Goal: Task Accomplishment & Management: Complete application form

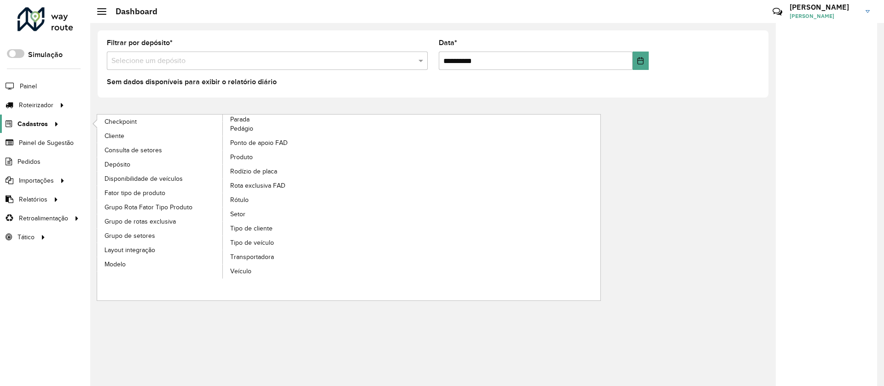
click at [29, 122] on span "Cadastros" at bounding box center [32, 124] width 30 height 10
click at [32, 122] on span "Cadastros" at bounding box center [32, 124] width 30 height 10
click at [243, 270] on span "Veículo" at bounding box center [241, 271] width 23 height 10
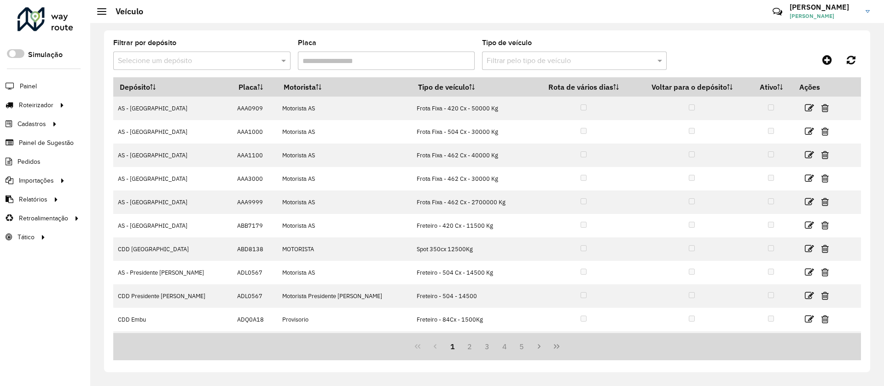
click at [177, 54] on div "Selecione um depósito" at bounding box center [201, 61] width 177 height 18
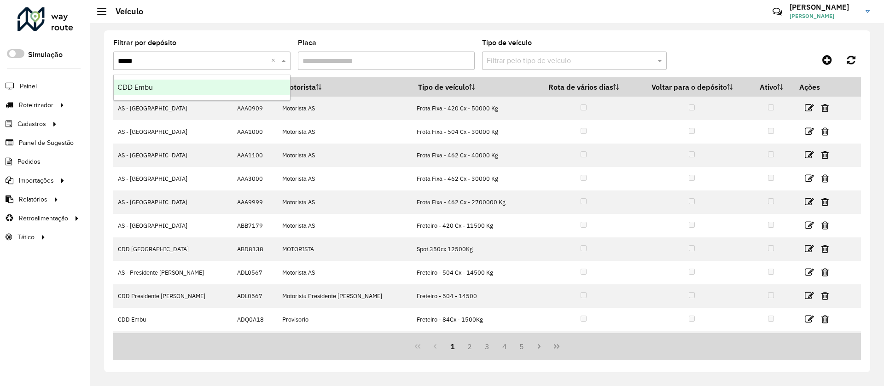
type input "******"
click at [152, 87] on span "CDD Embu" at bounding box center [134, 87] width 35 height 8
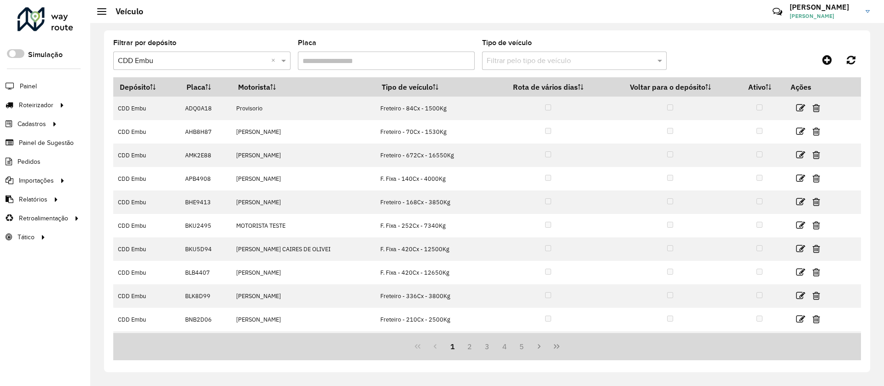
click at [367, 59] on input "Placa" at bounding box center [386, 61] width 177 height 18
paste input "*******"
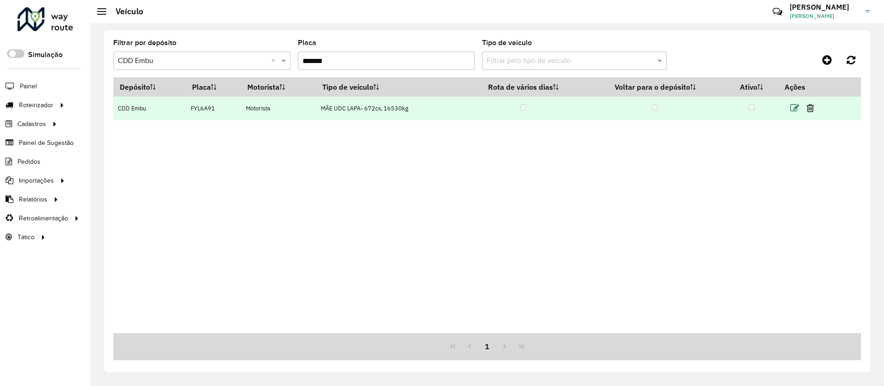
type input "*******"
click at [797, 107] on icon at bounding box center [794, 108] width 9 height 9
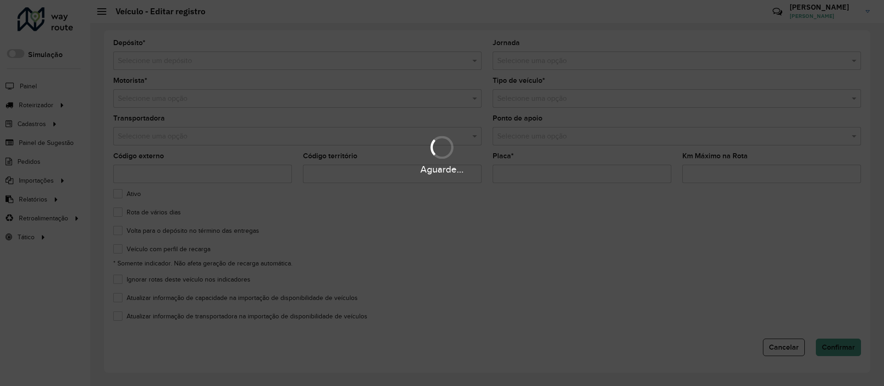
type input "*******"
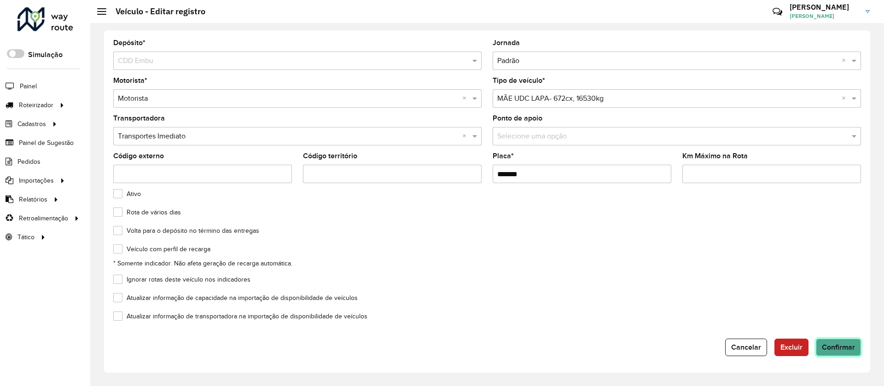
click at [835, 349] on span "Confirmar" at bounding box center [838, 347] width 33 height 8
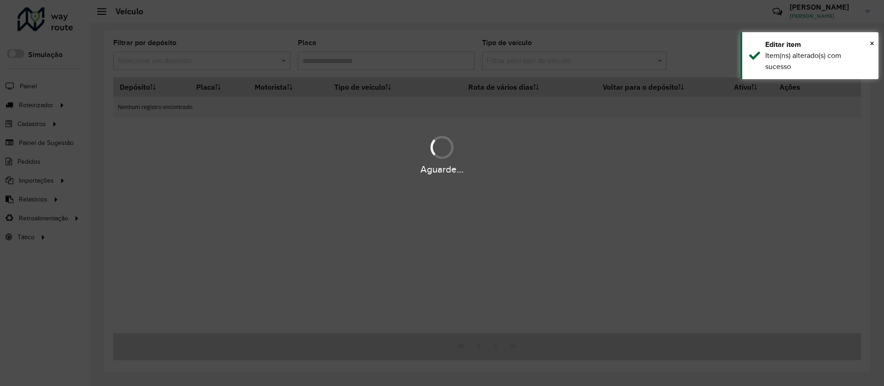
type input "*******"
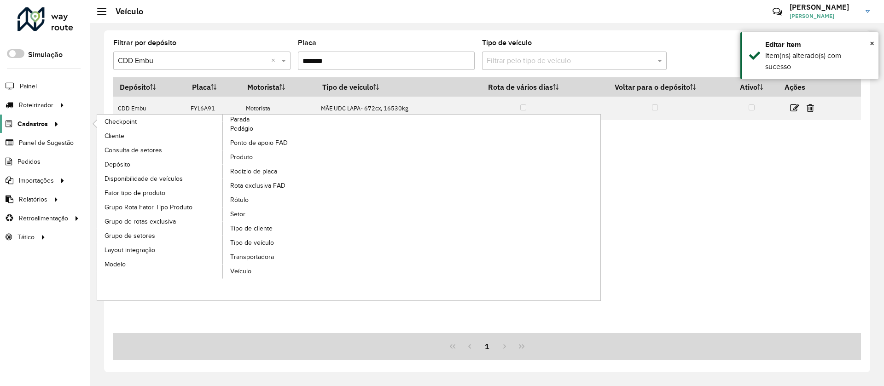
click at [38, 128] on span "Cadastros" at bounding box center [32, 124] width 30 height 10
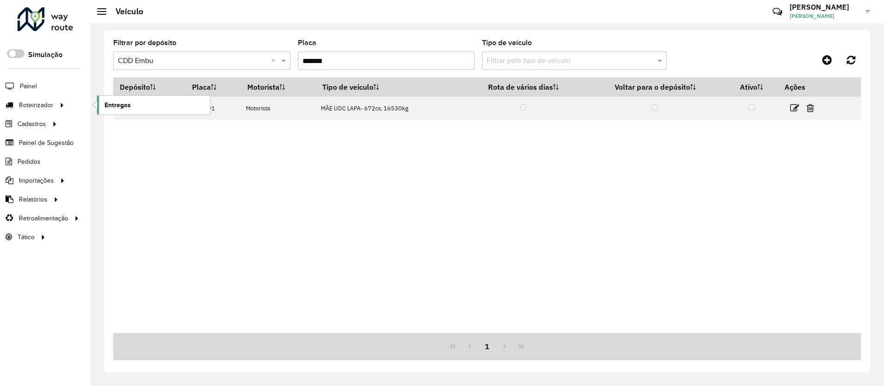
click at [111, 102] on span "Entregas" at bounding box center [117, 105] width 26 height 10
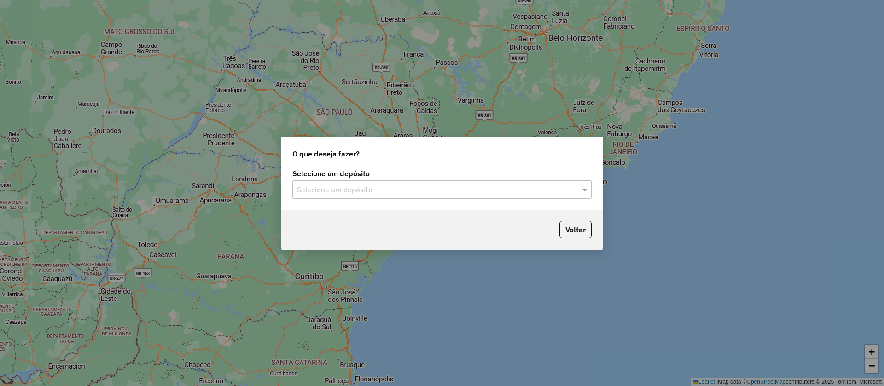
click at [315, 189] on input "text" at bounding box center [433, 190] width 272 height 11
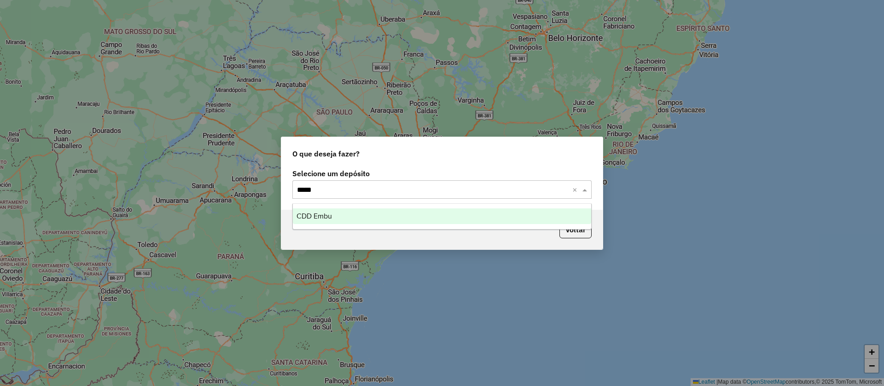
type input "******"
click at [332, 218] on span "CDD Embu" at bounding box center [313, 216] width 35 height 8
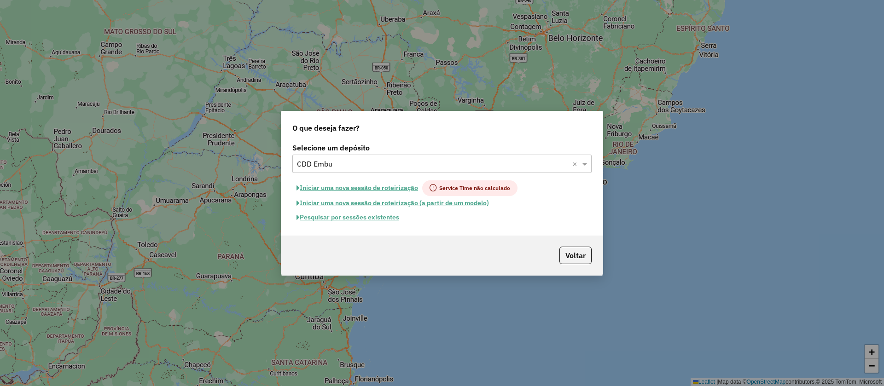
click at [334, 217] on button "Pesquisar por sessões existentes" at bounding box center [347, 217] width 111 height 14
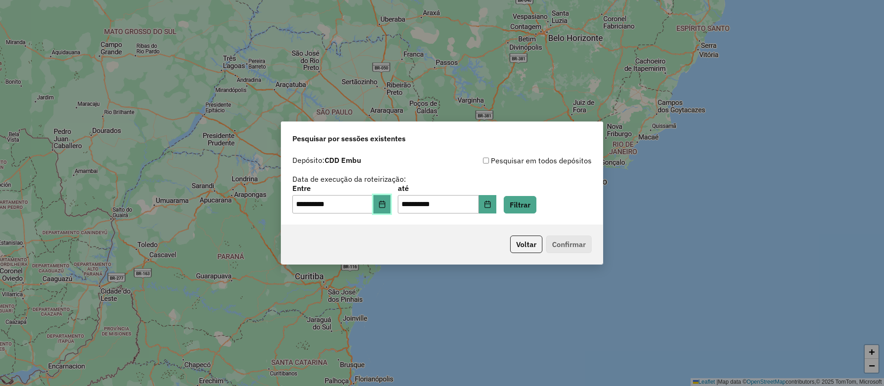
click at [385, 207] on icon "Choose Date" at bounding box center [381, 204] width 7 height 7
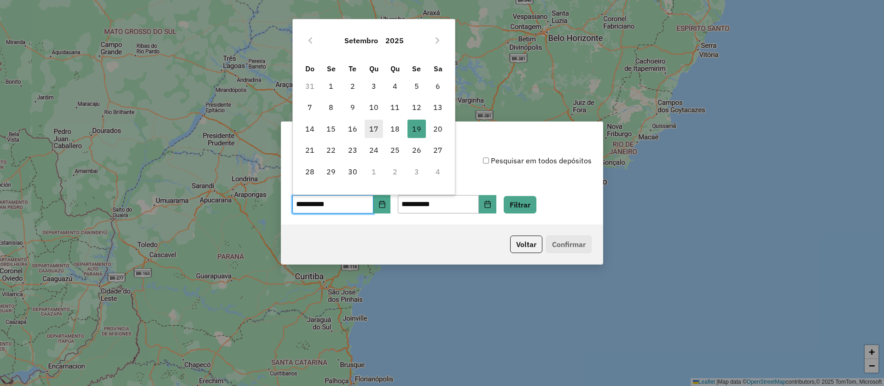
click at [371, 127] on span "17" at bounding box center [374, 129] width 18 height 18
type input "**********"
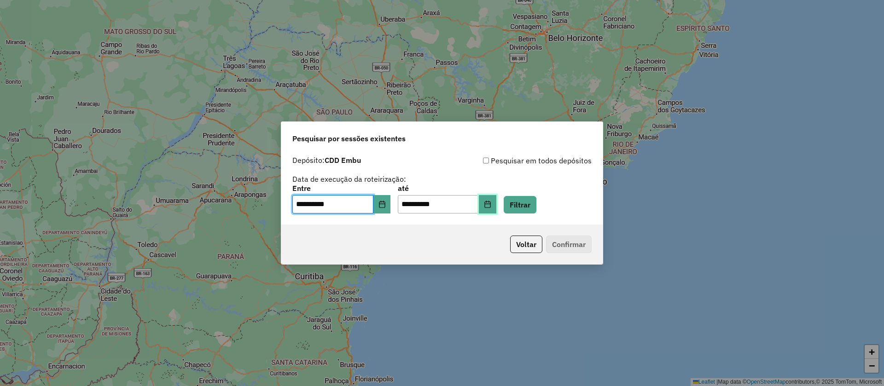
click at [491, 206] on icon "Choose Date" at bounding box center [487, 204] width 7 height 7
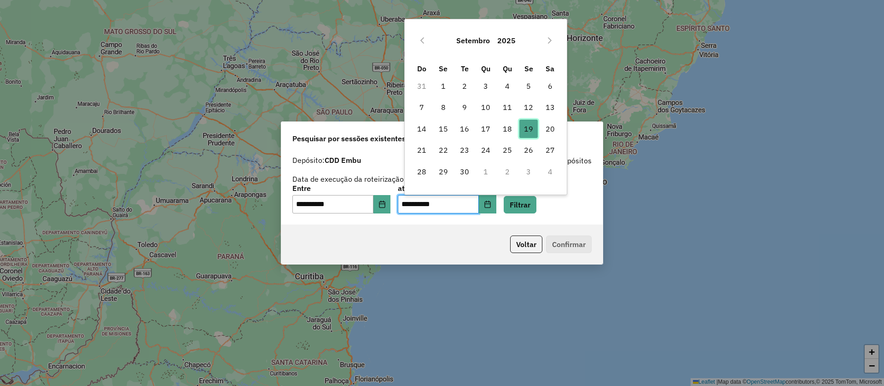
click at [532, 124] on span "19" at bounding box center [528, 129] width 18 height 18
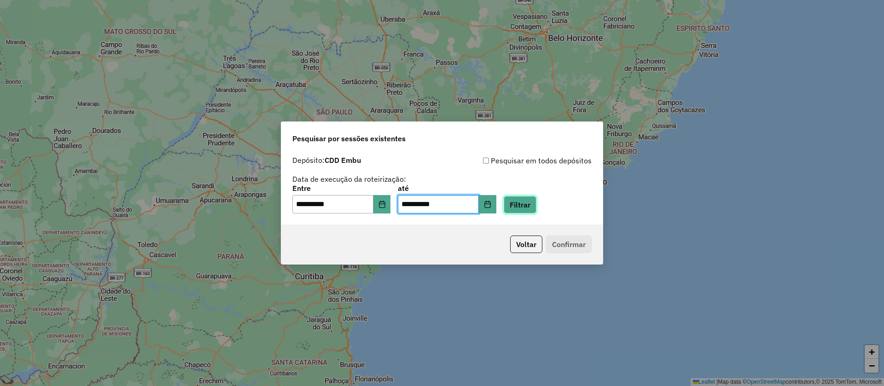
click at [526, 203] on button "Filtrar" at bounding box center [520, 204] width 33 height 17
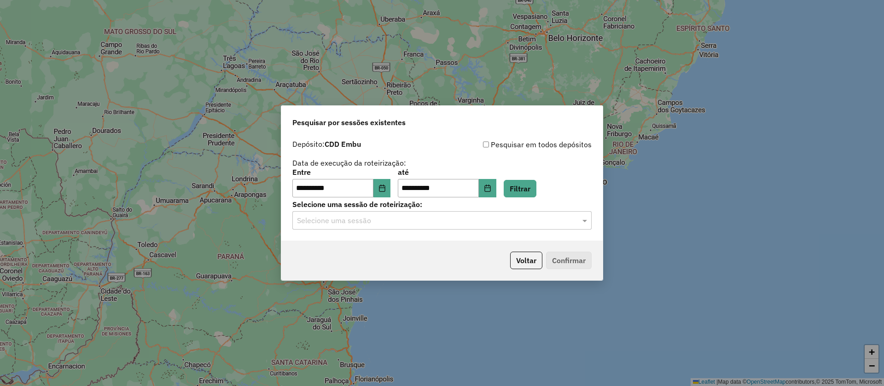
click at [351, 224] on input "text" at bounding box center [433, 220] width 272 height 11
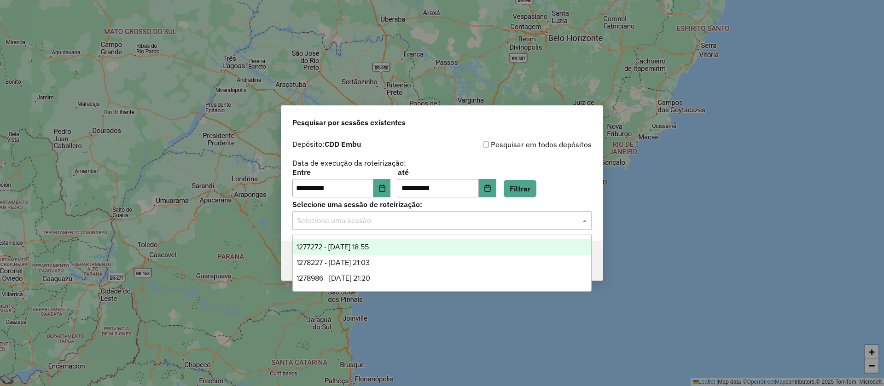
click at [348, 245] on span "1277272 - 17/09/2025 18:55" at bounding box center [332, 247] width 72 height 8
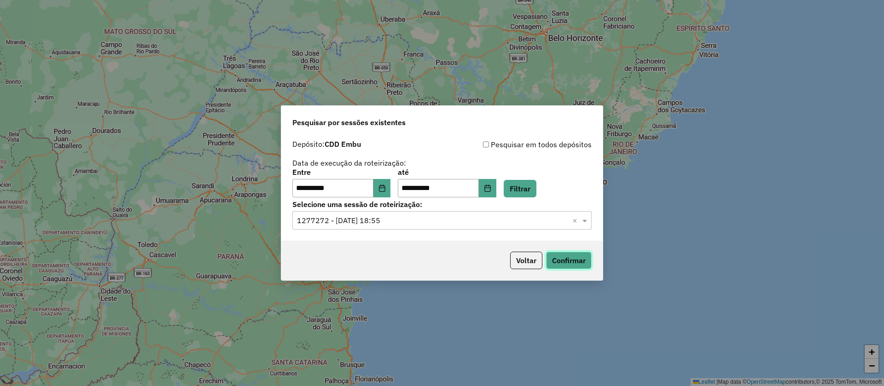
click at [561, 258] on button "Confirmar" at bounding box center [569, 260] width 46 height 17
click at [387, 221] on input "text" at bounding box center [433, 220] width 272 height 11
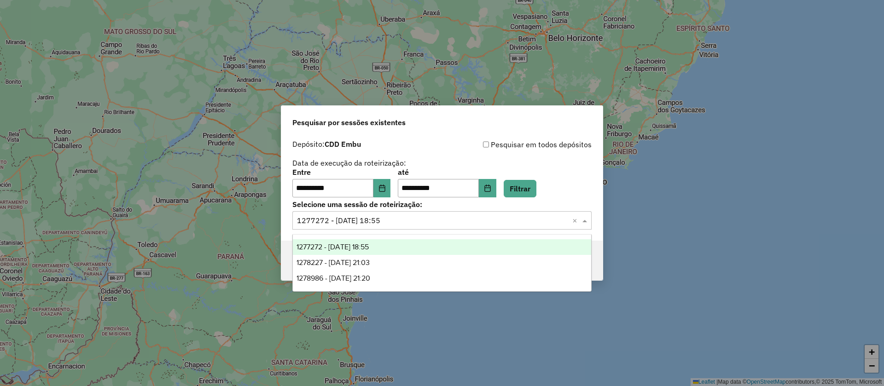
click at [217, 48] on div "**********" at bounding box center [442, 193] width 884 height 386
click at [380, 222] on input "text" at bounding box center [433, 220] width 272 height 11
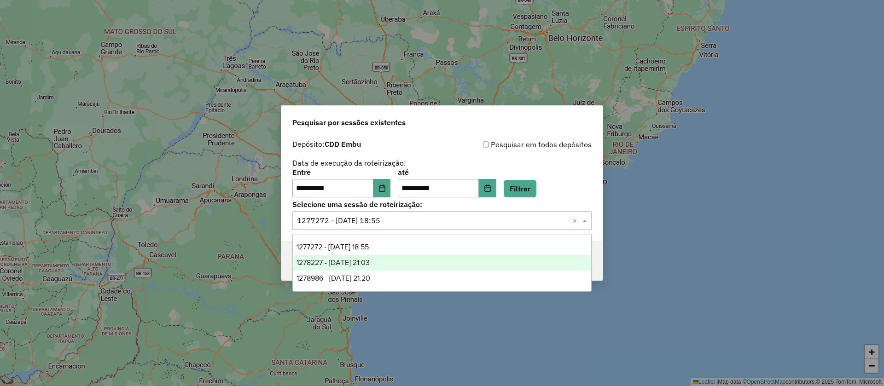
click at [343, 264] on span "1278227 - 18/09/2025 21:03" at bounding box center [332, 263] width 73 height 8
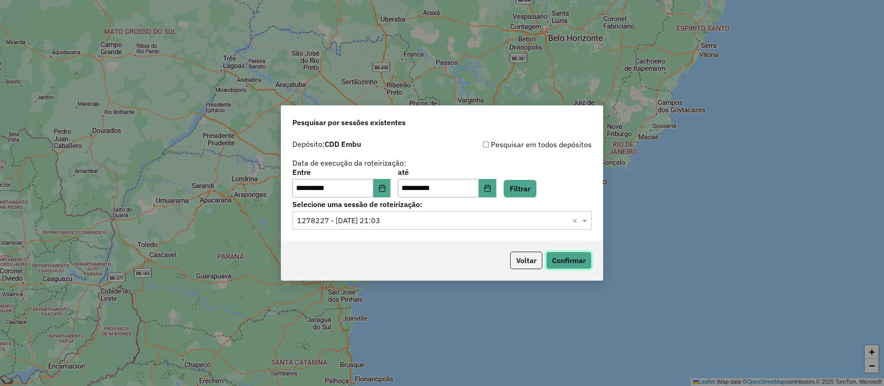
click at [564, 258] on button "Confirmar" at bounding box center [569, 260] width 46 height 17
click at [380, 223] on input "text" at bounding box center [433, 220] width 272 height 11
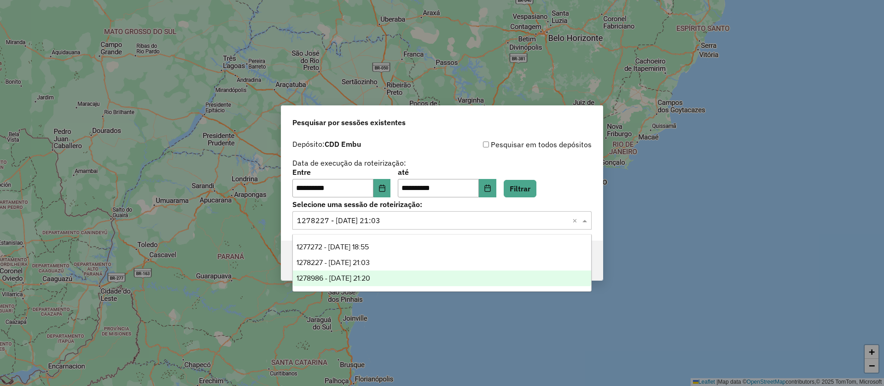
click at [351, 279] on span "1278986 - 19/09/2025 21:20" at bounding box center [333, 278] width 74 height 8
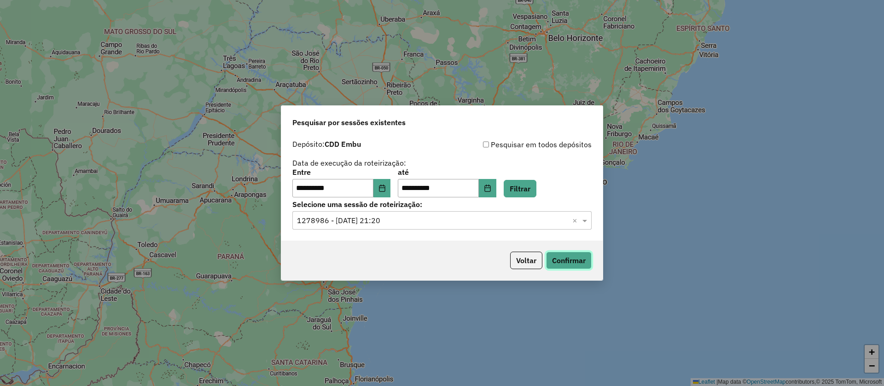
click at [579, 257] on button "Confirmar" at bounding box center [569, 260] width 46 height 17
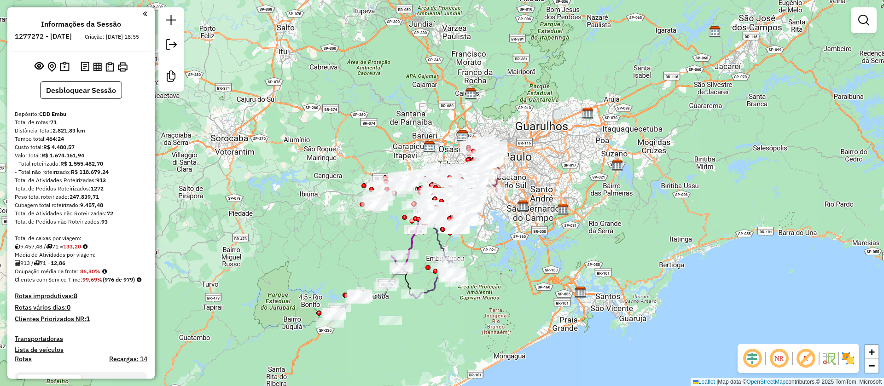
scroll to position [1352, 0]
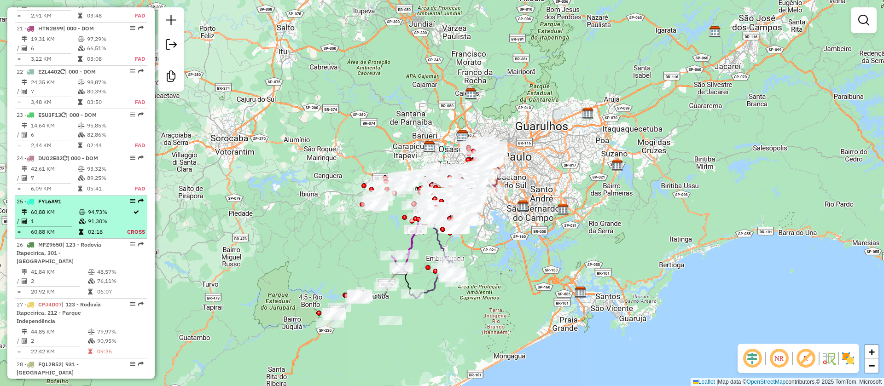
click at [78, 217] on td at bounding box center [82, 221] width 9 height 9
select select "**********"
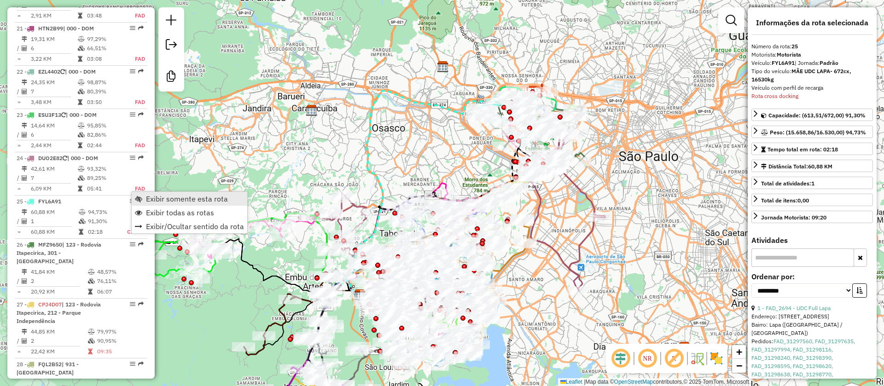
click at [175, 198] on span "Exibir somente esta rota" at bounding box center [187, 198] width 82 height 7
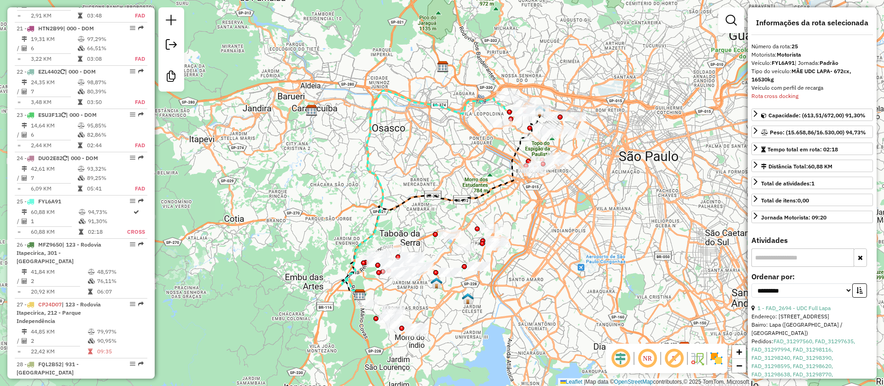
click at [646, 359] on em at bounding box center [647, 358] width 22 height 22
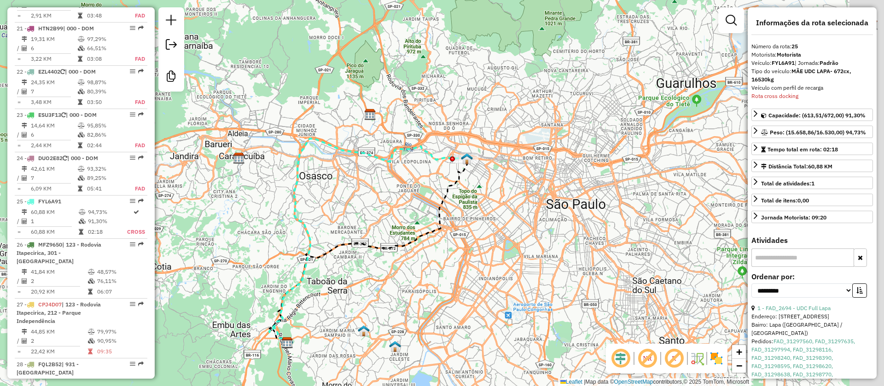
drag, startPoint x: 608, startPoint y: 197, endPoint x: 555, endPoint y: 243, distance: 70.5
click at [535, 246] on div "Janela de atendimento Grade de atendimento Capacidade Transportadoras Veículos …" at bounding box center [442, 193] width 884 height 386
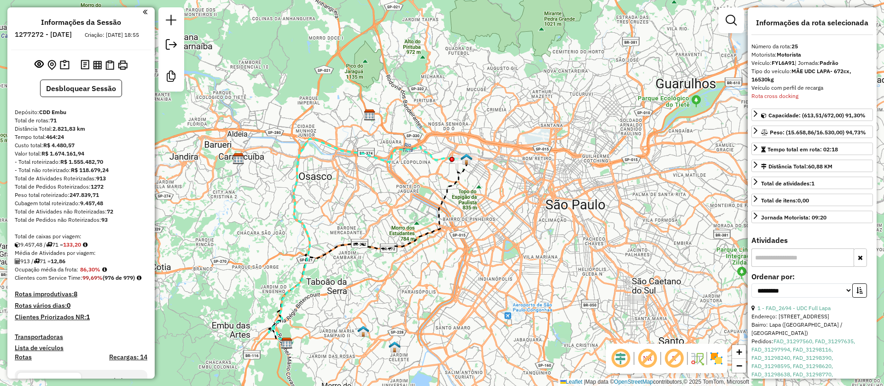
scroll to position [0, 0]
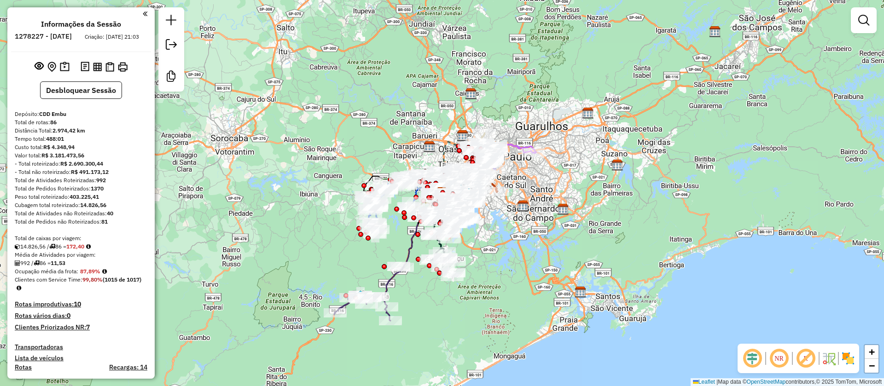
scroll to position [2725, 0]
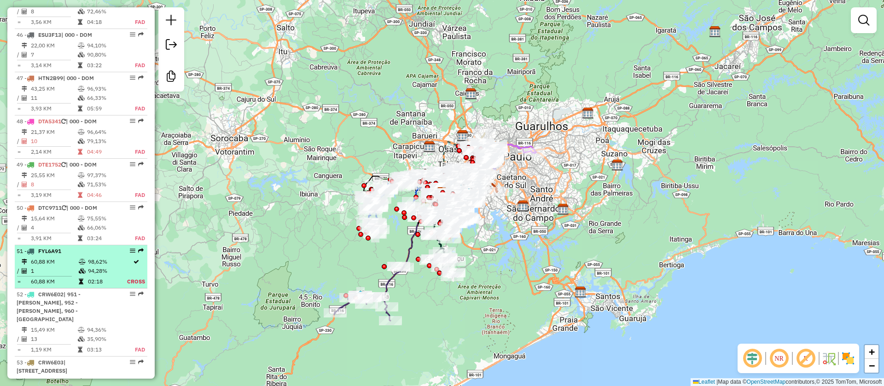
click at [71, 257] on td "60,88 KM" at bounding box center [54, 261] width 48 height 9
select select "**********"
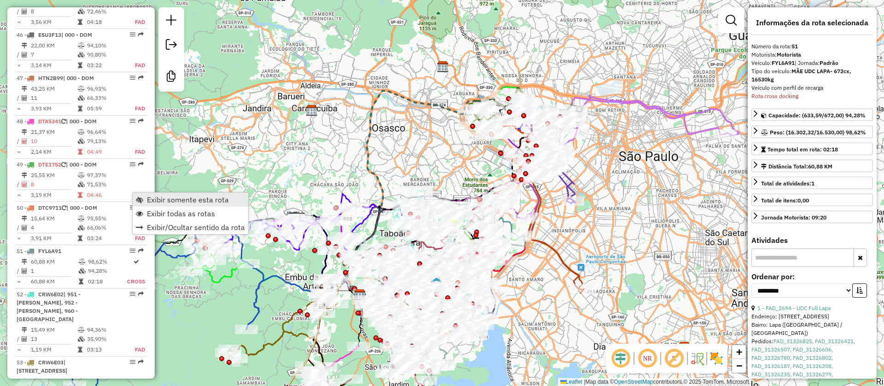
click at [189, 200] on span "Exibir somente esta rota" at bounding box center [188, 199] width 82 height 7
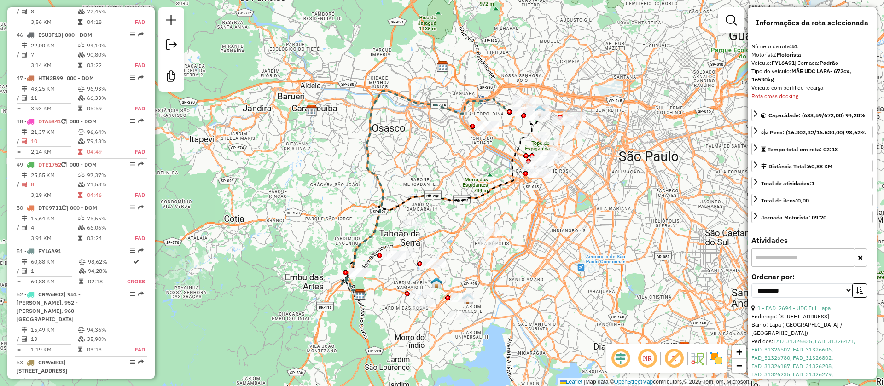
click at [647, 355] on em at bounding box center [647, 358] width 22 height 22
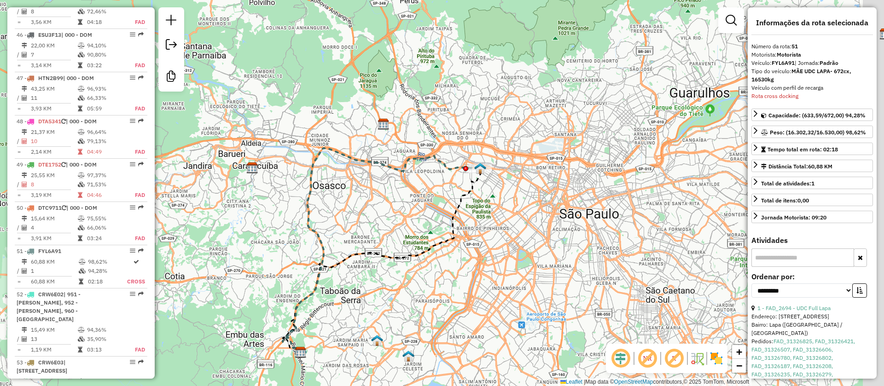
drag, startPoint x: 570, startPoint y: 195, endPoint x: 510, endPoint y: 251, distance: 82.4
click at [510, 251] on div "Janela de atendimento Grade de atendimento Capacidade Transportadoras Veículos …" at bounding box center [442, 193] width 884 height 386
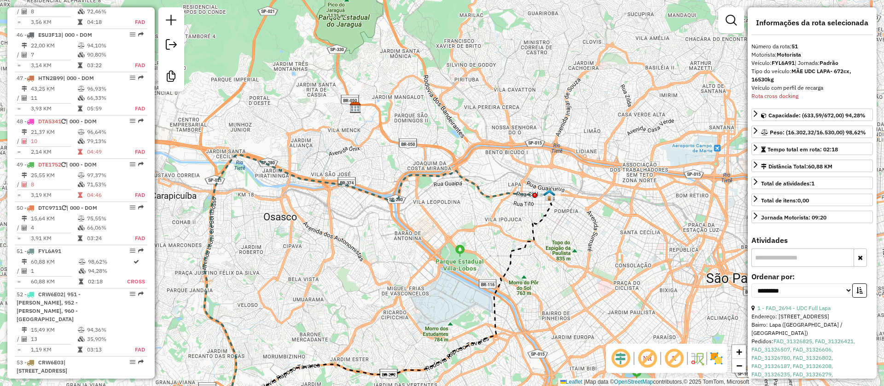
drag, startPoint x: 442, startPoint y: 187, endPoint x: 452, endPoint y: 257, distance: 70.7
click at [452, 257] on div "Janela de atendimento Grade de atendimento Capacidade Transportadoras Veículos …" at bounding box center [442, 193] width 884 height 386
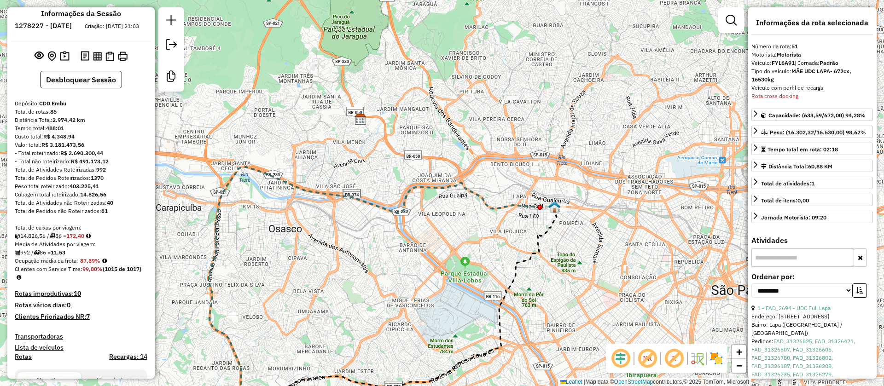
scroll to position [0, 0]
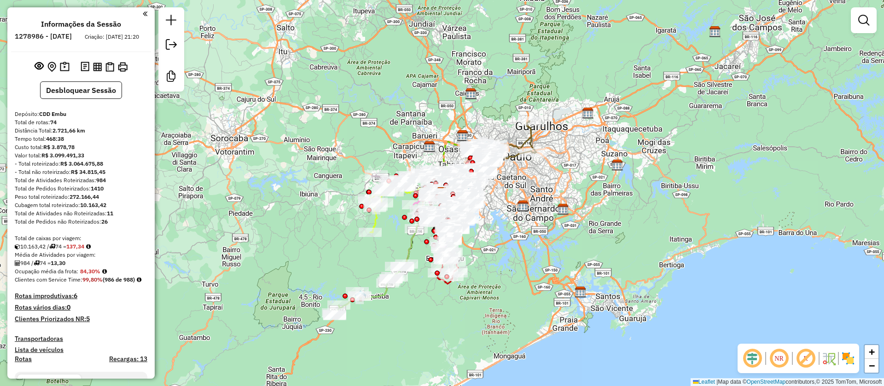
scroll to position [2853, 0]
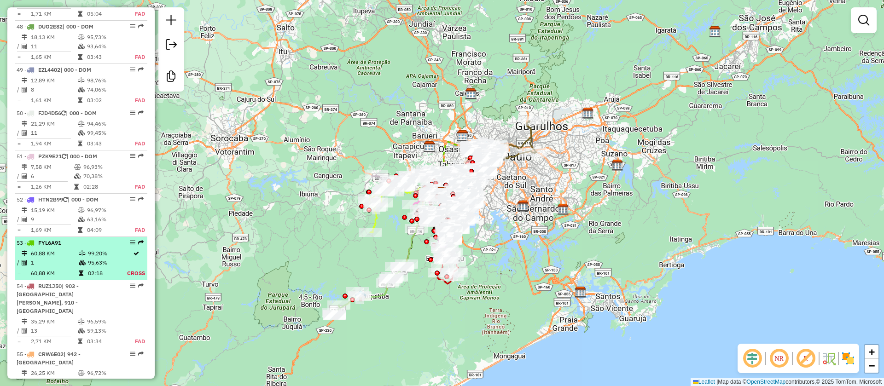
click at [51, 258] on td "1" at bounding box center [54, 262] width 48 height 9
select select "**********"
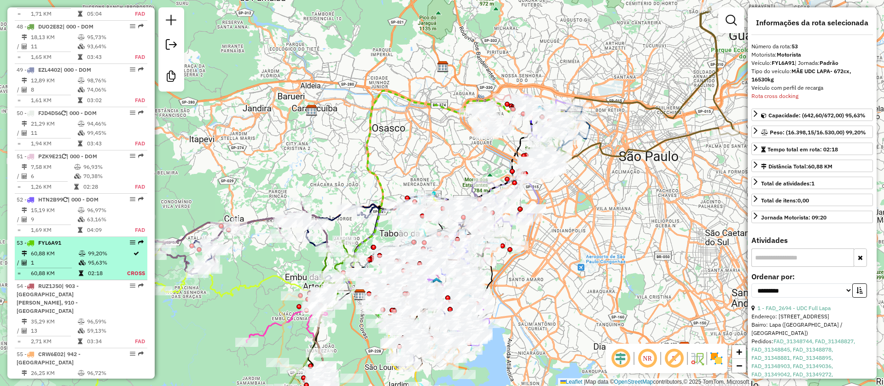
drag, startPoint x: 128, startPoint y: 196, endPoint x: 84, endPoint y: 213, distance: 46.9
click at [84, 258] on td at bounding box center [82, 262] width 9 height 9
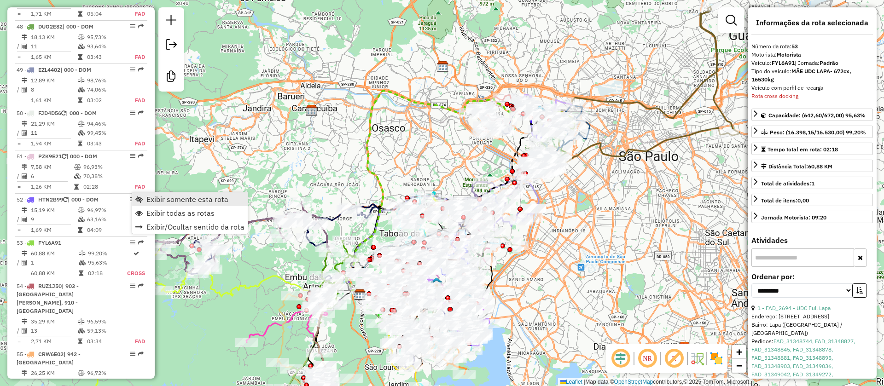
click at [181, 201] on span "Exibir somente esta rota" at bounding box center [187, 199] width 82 height 7
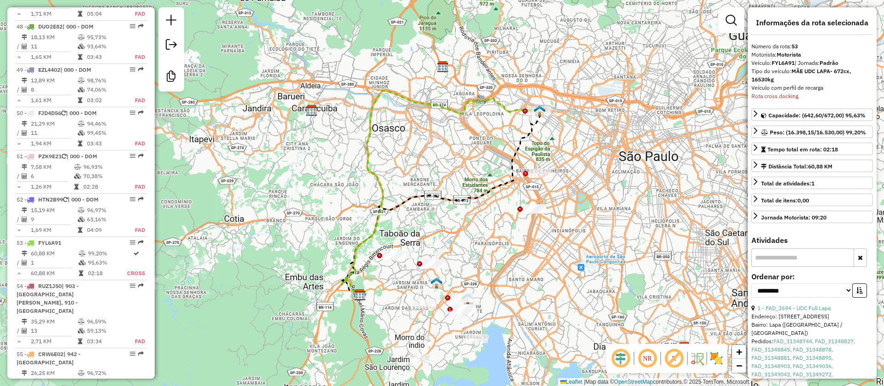
click at [649, 359] on em at bounding box center [647, 358] width 22 height 22
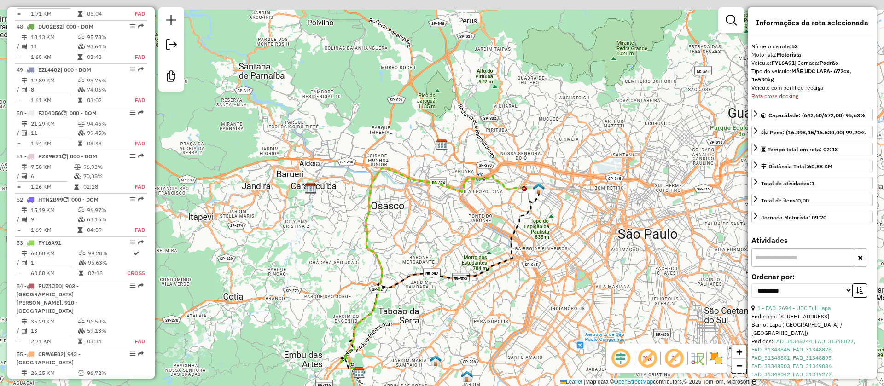
drag, startPoint x: 488, startPoint y: 232, endPoint x: 486, endPoint y: 292, distance: 59.9
click at [486, 292] on div "Janela de atendimento Grade de atendimento Capacidade Transportadoras Veículos …" at bounding box center [442, 193] width 884 height 386
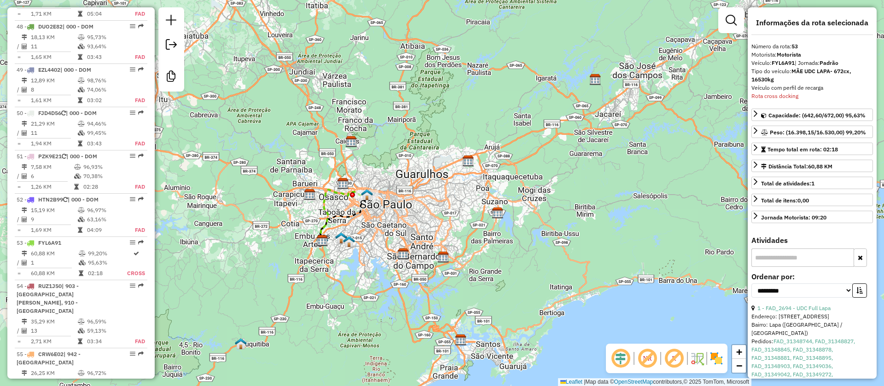
drag, startPoint x: 435, startPoint y: 231, endPoint x: 498, endPoint y: 259, distance: 68.6
click at [498, 259] on div "Janela de atendimento Grade de atendimento Capacidade Transportadoras Veículos …" at bounding box center [442, 193] width 884 height 386
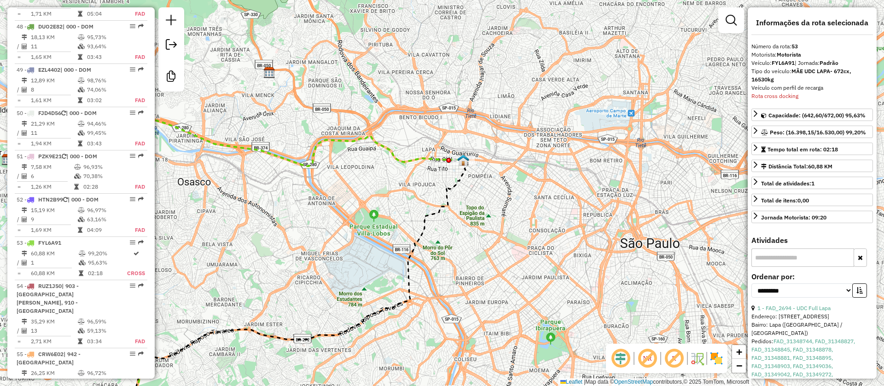
drag, startPoint x: 531, startPoint y: 204, endPoint x: 536, endPoint y: 211, distance: 8.8
click at [536, 211] on div "Janela de atendimento Grade de atendimento Capacidade Transportadoras Veículos …" at bounding box center [442, 193] width 884 height 386
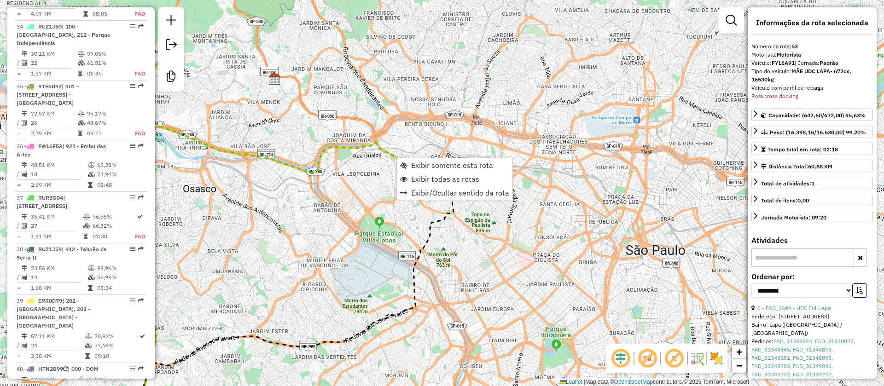
scroll to position [3033, 0]
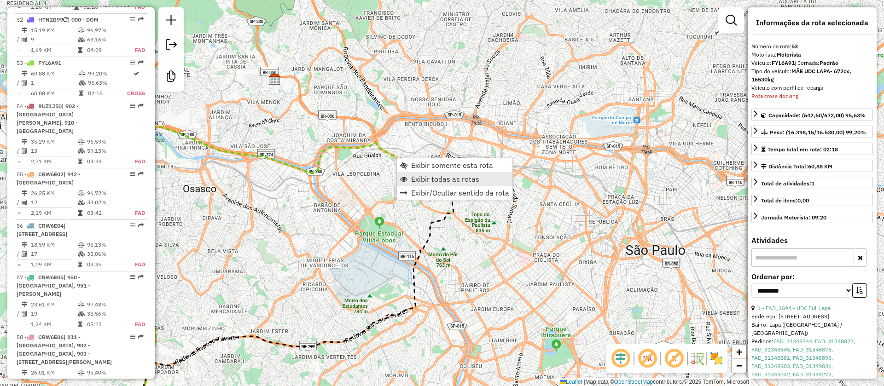
click at [435, 177] on span "Exibir todas as rotas" at bounding box center [445, 178] width 68 height 7
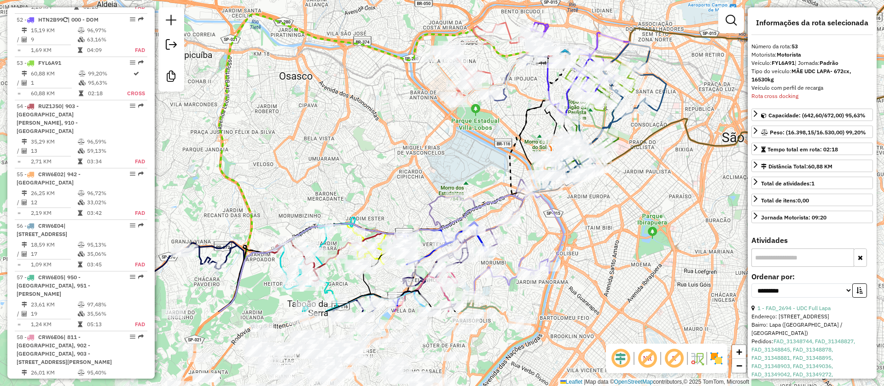
drag, startPoint x: 303, startPoint y: 228, endPoint x: 517, endPoint y: 41, distance: 284.7
click at [517, 44] on div "Janela de atendimento Grade de atendimento Capacidade Transportadoras Veículos …" at bounding box center [442, 193] width 884 height 386
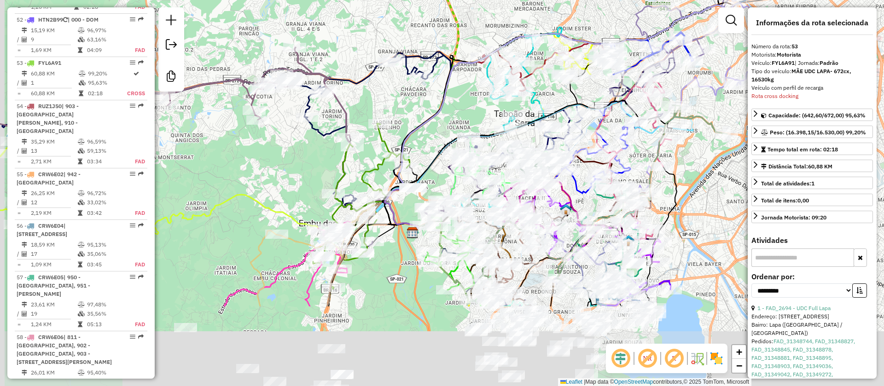
drag, startPoint x: 334, startPoint y: 214, endPoint x: 409, endPoint y: 110, distance: 128.2
click at [409, 110] on div "Janela de atendimento Grade de atendimento Capacidade Transportadoras Veículos …" at bounding box center [442, 193] width 884 height 386
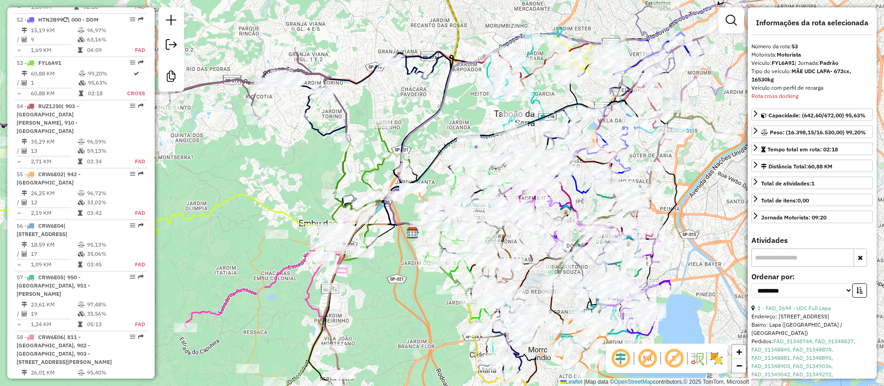
click at [677, 359] on em at bounding box center [674, 358] width 22 height 22
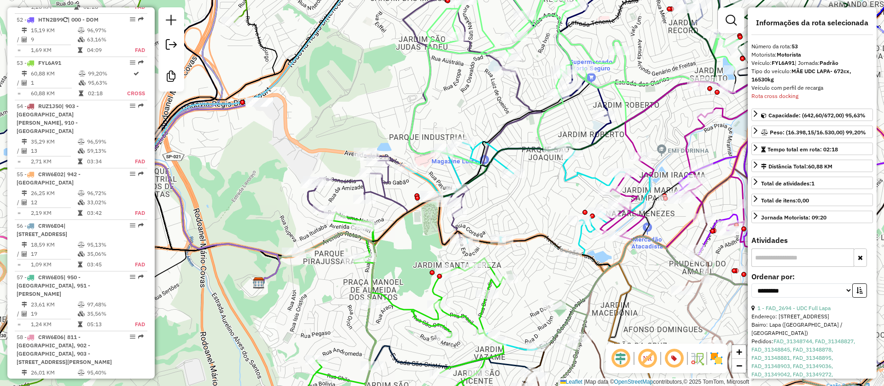
click at [565, 178] on icon at bounding box center [527, 246] width 245 height 208
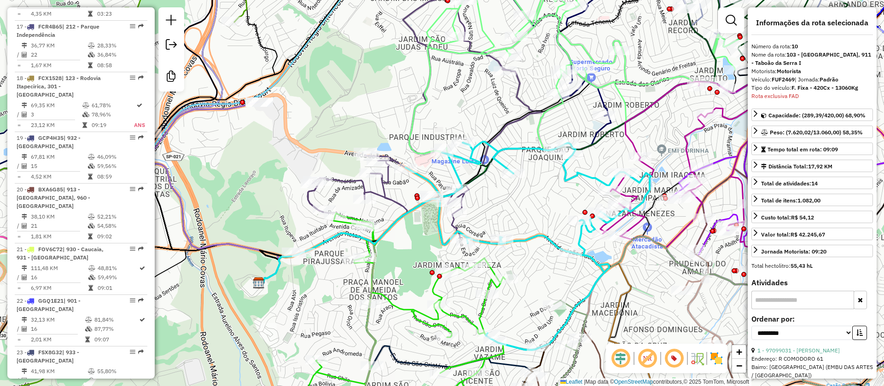
scroll to position [883, 0]
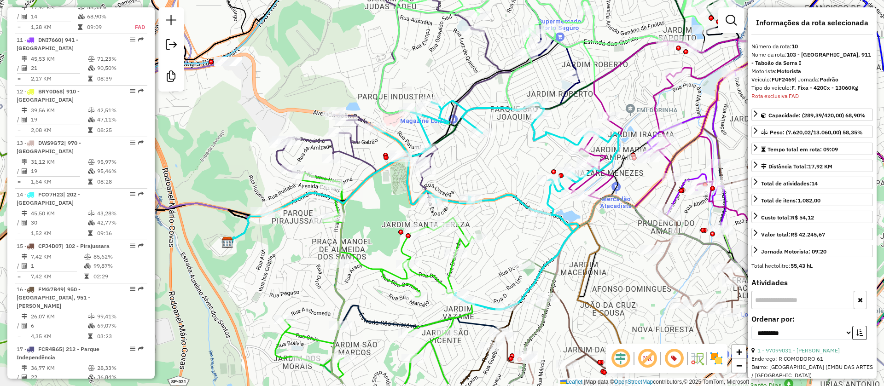
drag, startPoint x: 533, startPoint y: 208, endPoint x: 498, endPoint y: 164, distance: 56.1
click at [499, 164] on div "Janela de atendimento Grade de atendimento Capacidade Transportadoras Veículos …" at bounding box center [442, 193] width 884 height 386
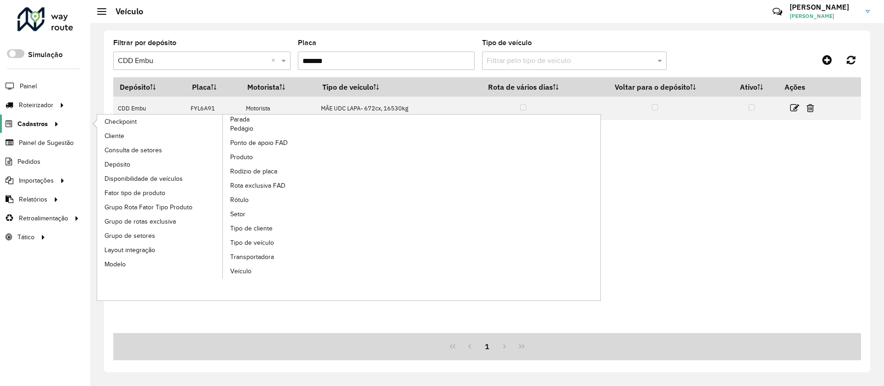
click at [35, 124] on span "Cadastros" at bounding box center [32, 124] width 30 height 10
click at [251, 185] on span "Rota exclusiva FAD" at bounding box center [259, 186] width 58 height 10
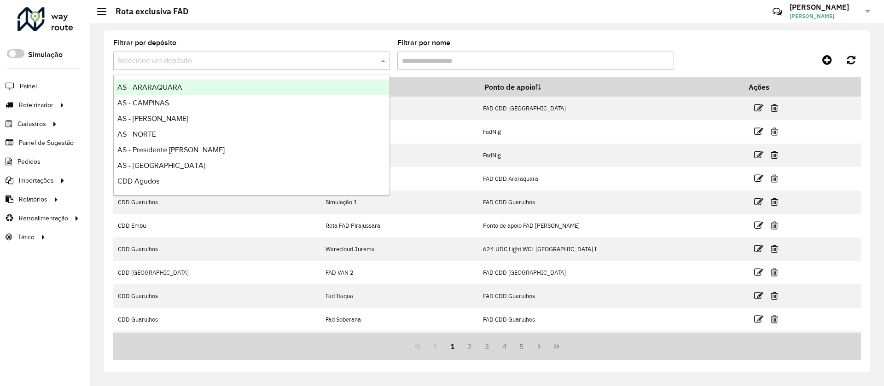
click at [220, 66] on input "text" at bounding box center [242, 61] width 249 height 11
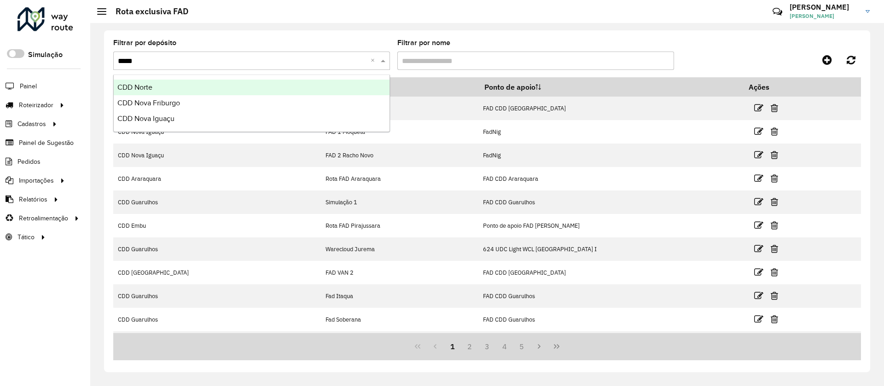
type input "******"
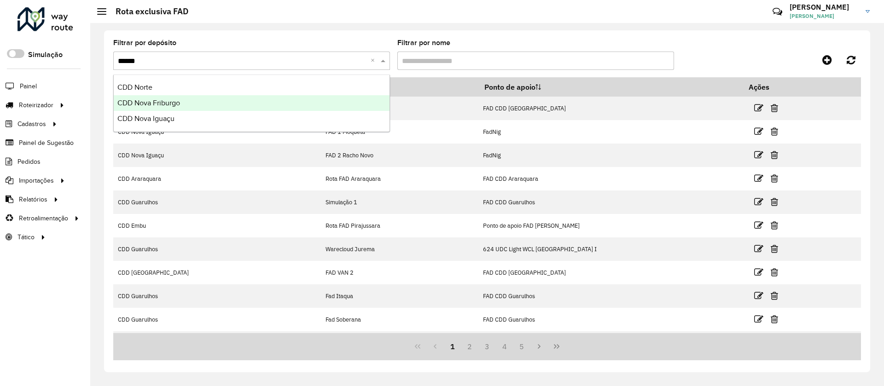
click at [150, 103] on span "CDD Nova Friburgo" at bounding box center [148, 103] width 63 height 8
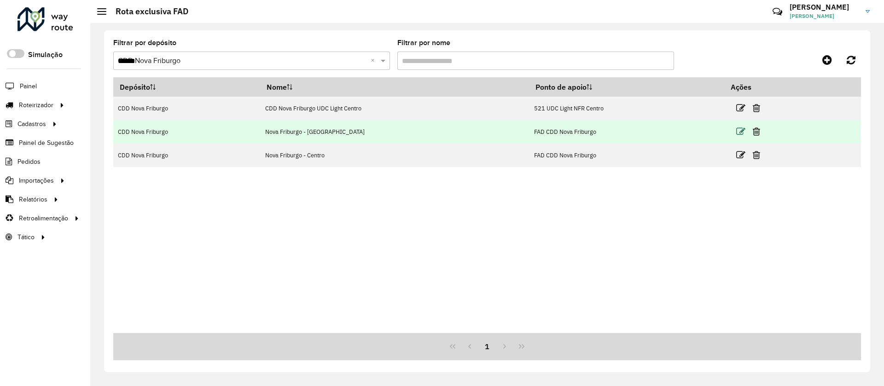
click at [739, 129] on icon at bounding box center [740, 131] width 9 height 9
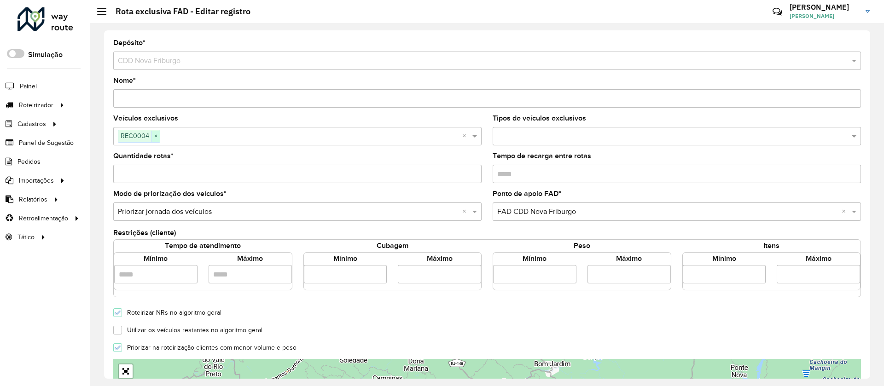
click at [156, 137] on span "×" at bounding box center [155, 136] width 8 height 11
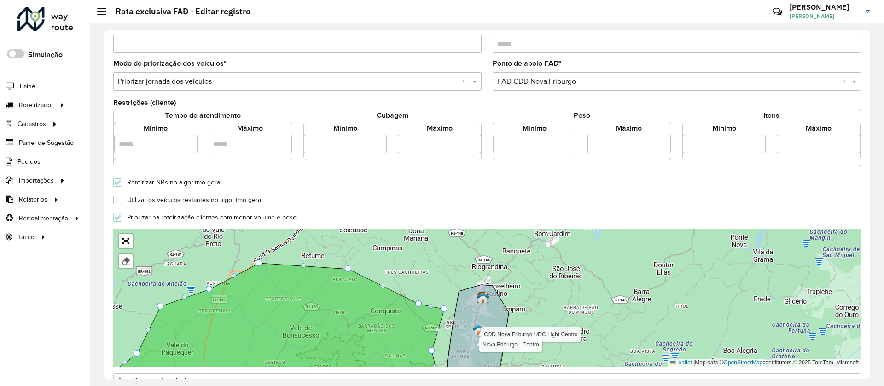
scroll to position [138, 0]
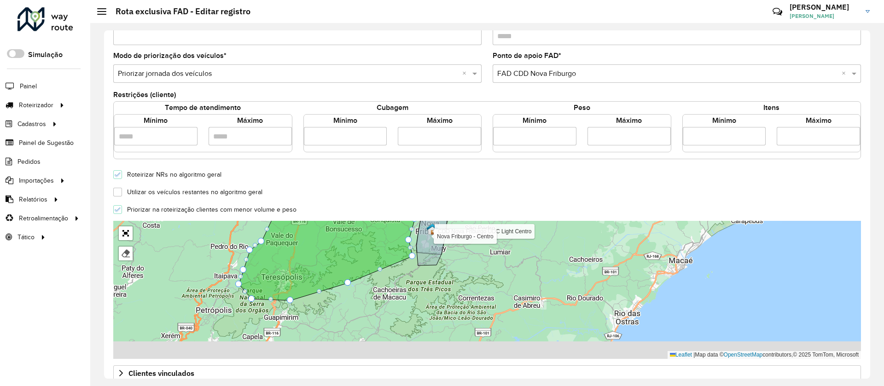
drag, startPoint x: 363, startPoint y: 276, endPoint x: 380, endPoint y: 230, distance: 48.9
click at [380, 230] on icon at bounding box center [327, 248] width 176 height 104
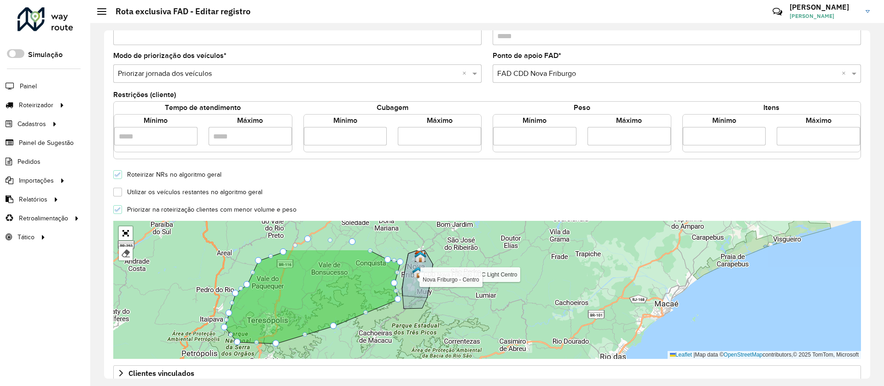
drag, startPoint x: 350, startPoint y: 319, endPoint x: 342, endPoint y: 347, distance: 29.3
click at [342, 347] on div "CDD Nova Friburgo UDC Light Centro Nova Friburgo - Centro Finalizar Leaflet | M…" at bounding box center [486, 290] width 747 height 138
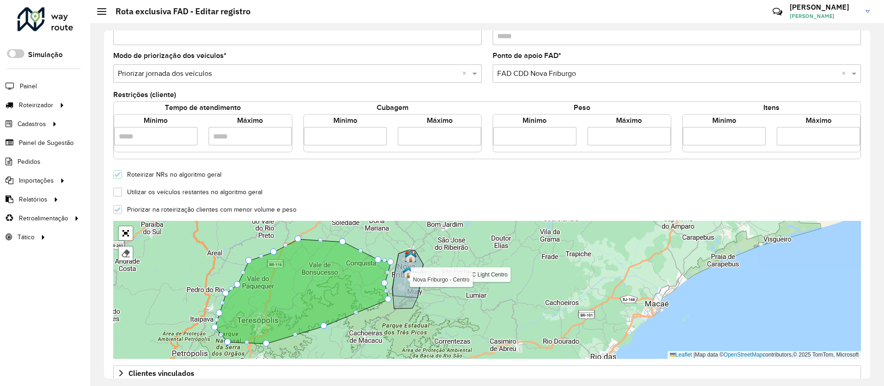
scroll to position [248, 0]
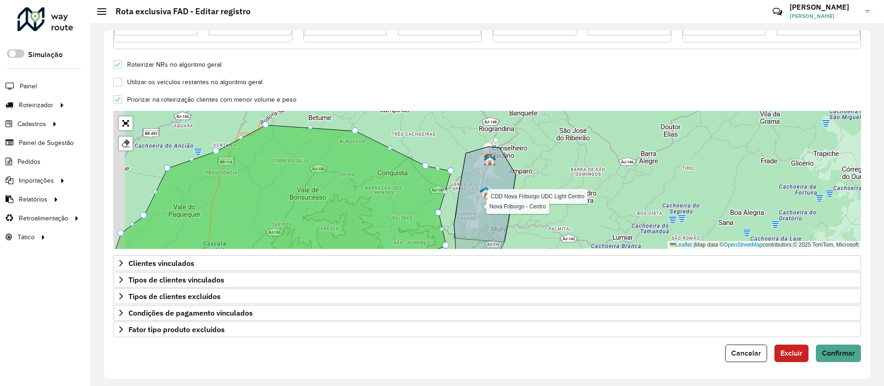
drag, startPoint x: 570, startPoint y: 198, endPoint x: 632, endPoint y: 176, distance: 65.5
click at [637, 179] on div "CDD Nova Friburgo UDC Light Centro Nova Friburgo - Centro Finalizar Leaflet | M…" at bounding box center [486, 180] width 747 height 138
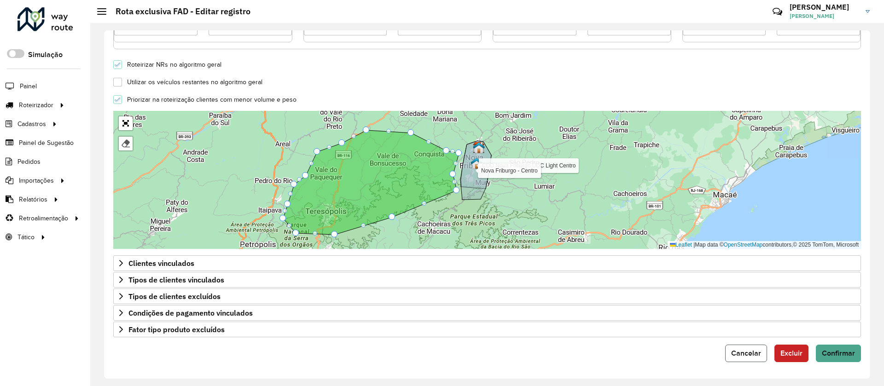
click at [740, 350] on span "Cancelar" at bounding box center [746, 353] width 30 height 8
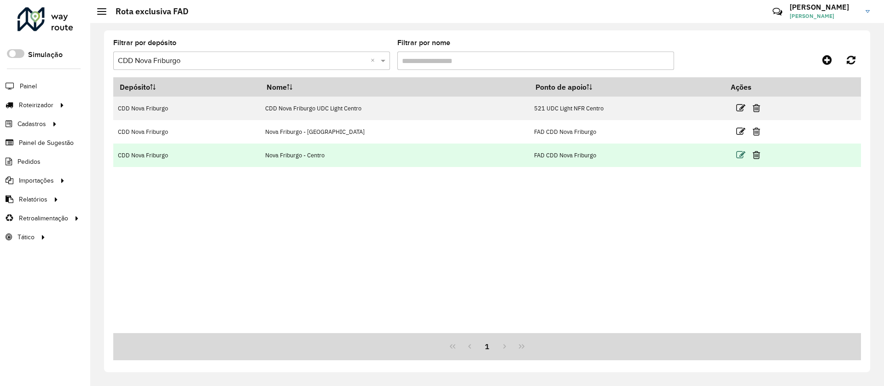
click at [742, 151] on icon at bounding box center [740, 155] width 9 height 9
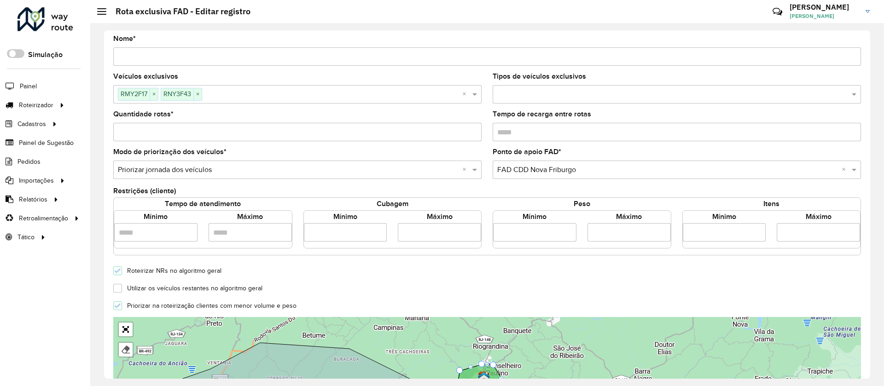
scroll to position [41, 0]
click at [870, 325] on div "Depósito * Selecione um depósito × CDD Nova Friburgo Nome * Veículos exclusivos…" at bounding box center [486, 204] width 793 height 363
click at [866, 336] on div "Depósito * Selecione um depósito × CDD Nova Friburgo Nome * Veículos exclusivos…" at bounding box center [487, 204] width 766 height 348
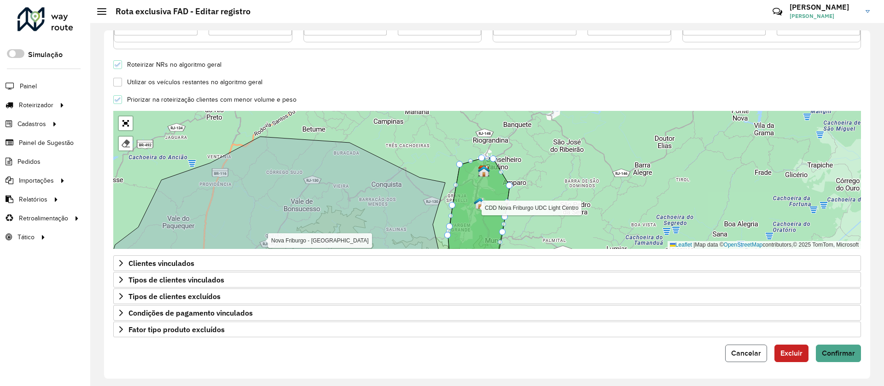
click at [748, 356] on span "Cancelar" at bounding box center [746, 353] width 30 height 8
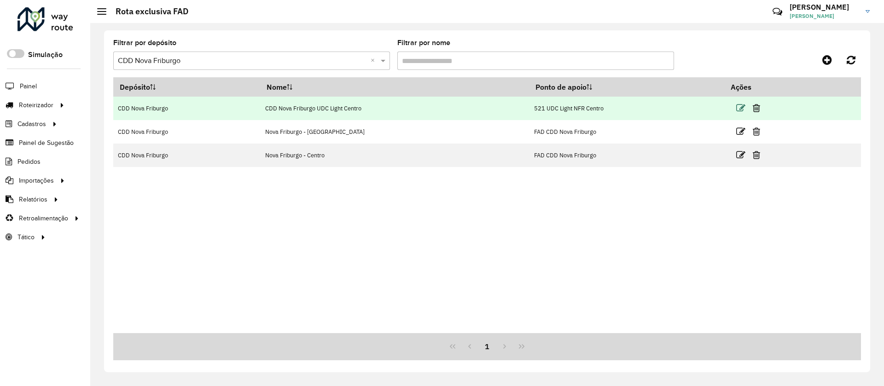
click at [737, 106] on icon at bounding box center [740, 108] width 9 height 9
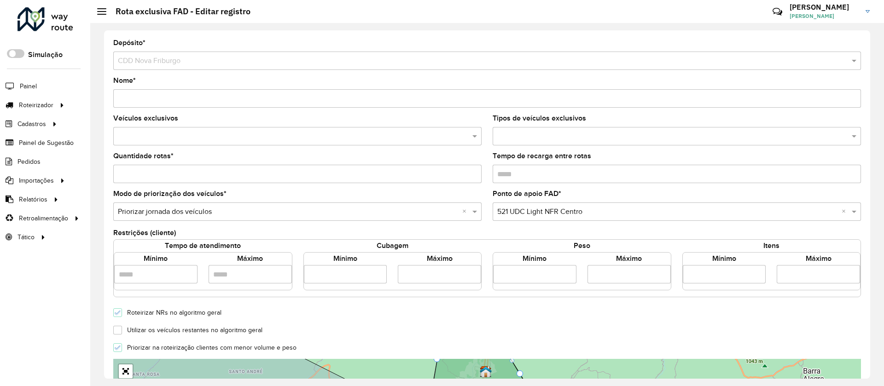
paste input "*******"
type input "*******"
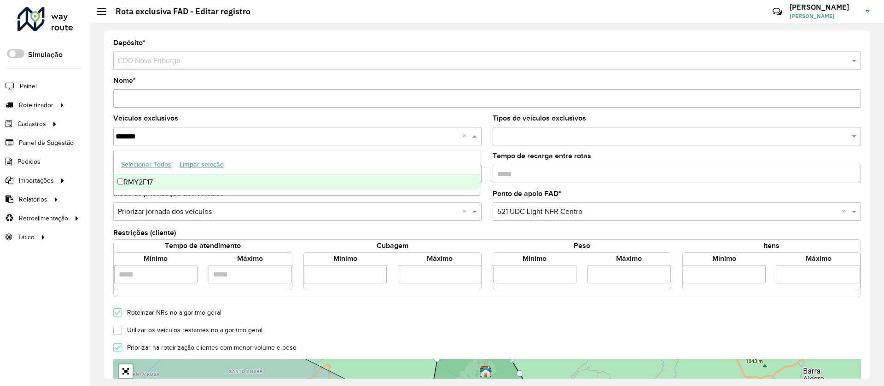
click at [154, 178] on div "RMY2F17" at bounding box center [297, 182] width 366 height 16
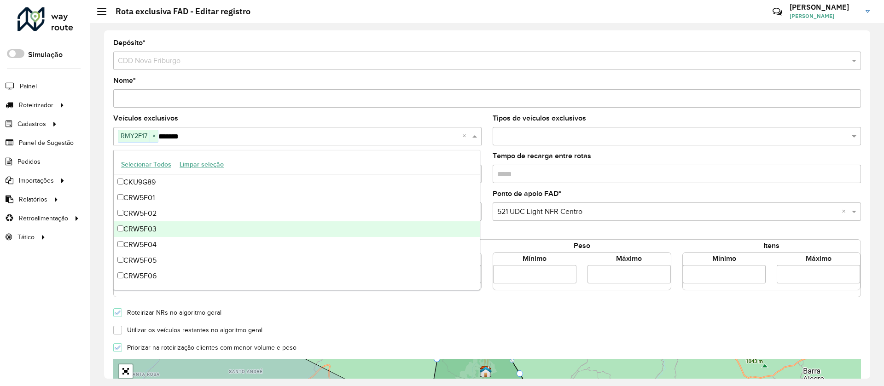
click at [556, 316] on div "Roteirizar NRs no algoritmo geral" at bounding box center [487, 312] width 758 height 11
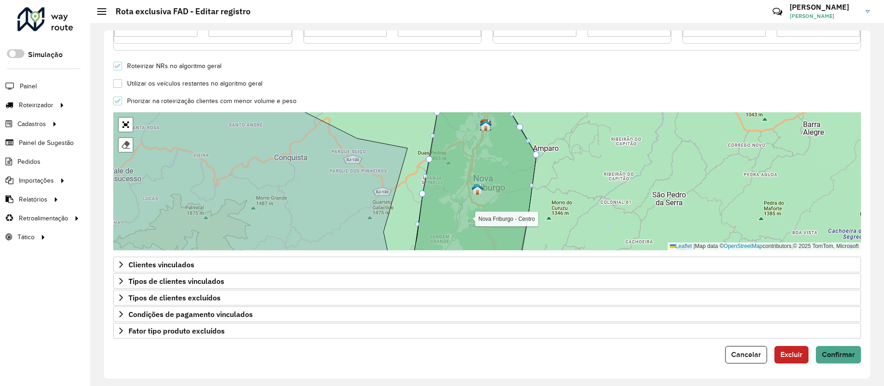
scroll to position [248, 0]
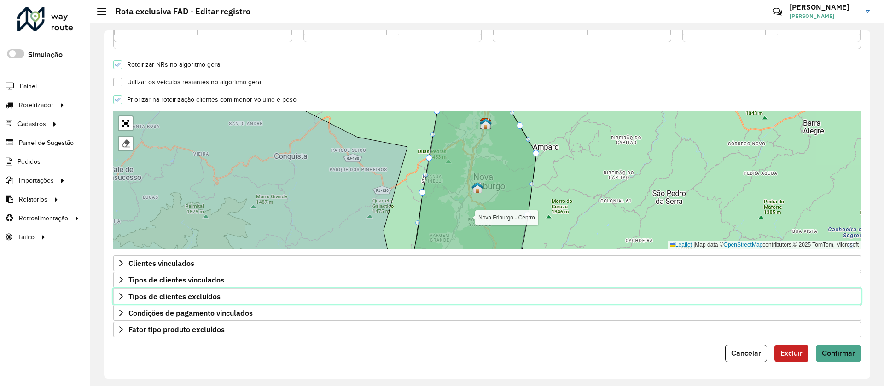
click at [121, 295] on icon at bounding box center [120, 296] width 7 height 7
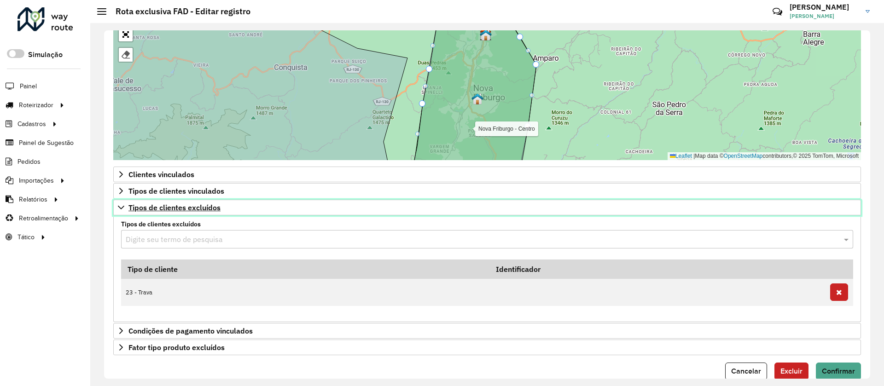
scroll to position [355, 0]
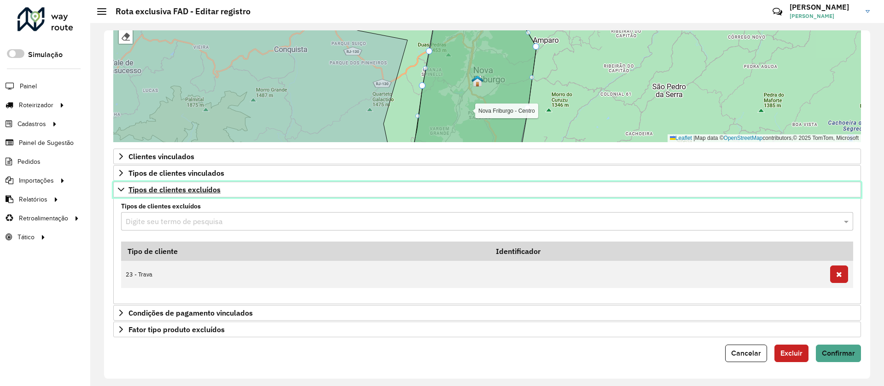
click at [123, 189] on icon at bounding box center [120, 189] width 7 height 7
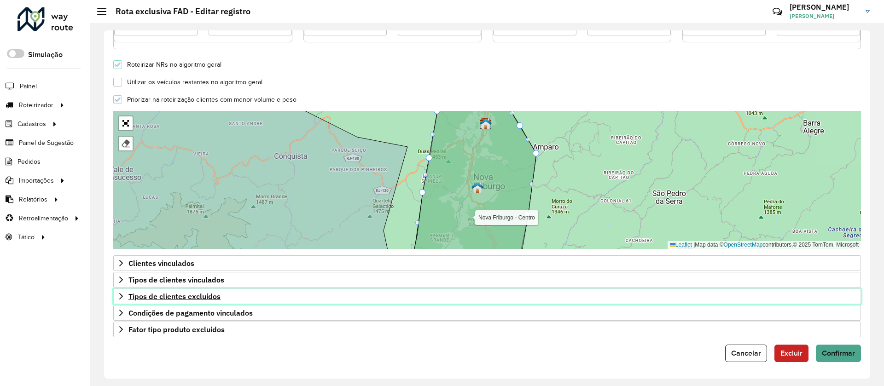
scroll to position [248, 0]
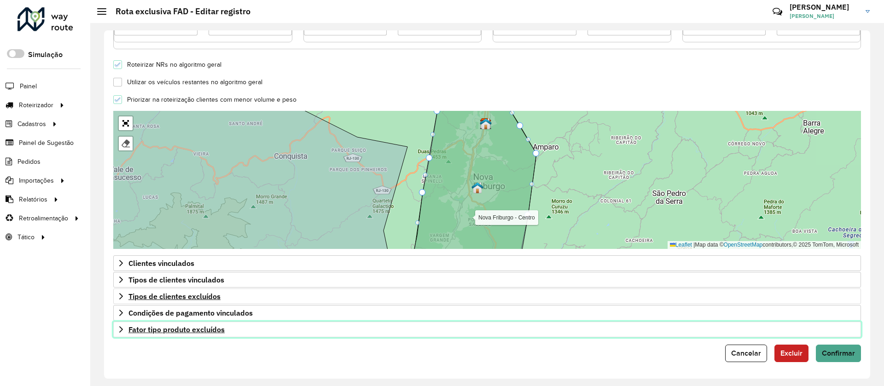
click at [118, 327] on icon at bounding box center [120, 329] width 7 height 7
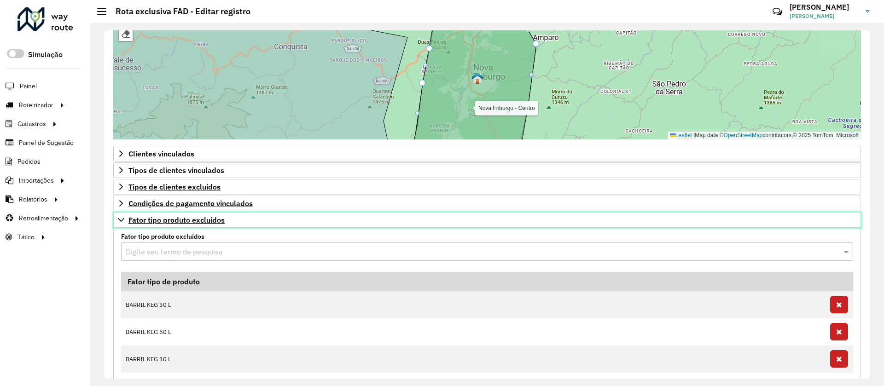
scroll to position [386, 0]
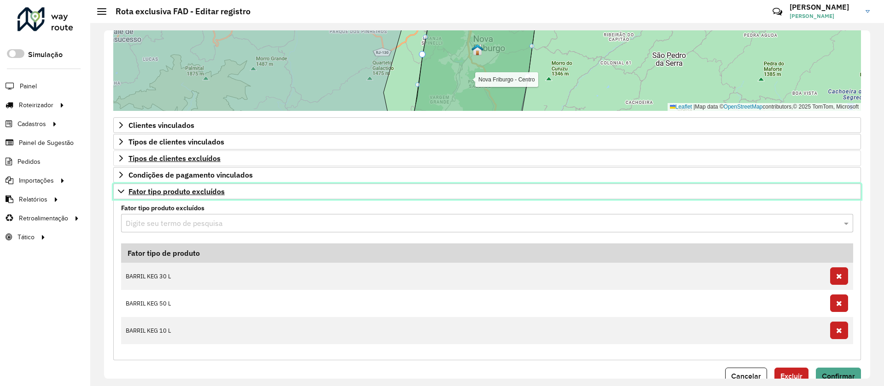
click at [120, 192] on icon at bounding box center [120, 191] width 7 height 7
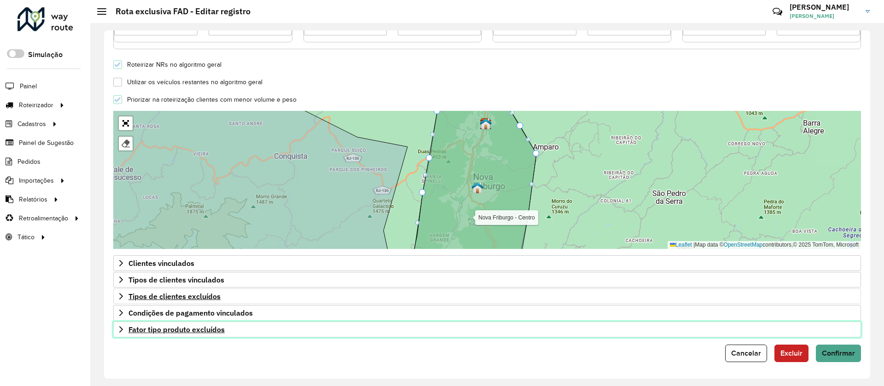
scroll to position [248, 0]
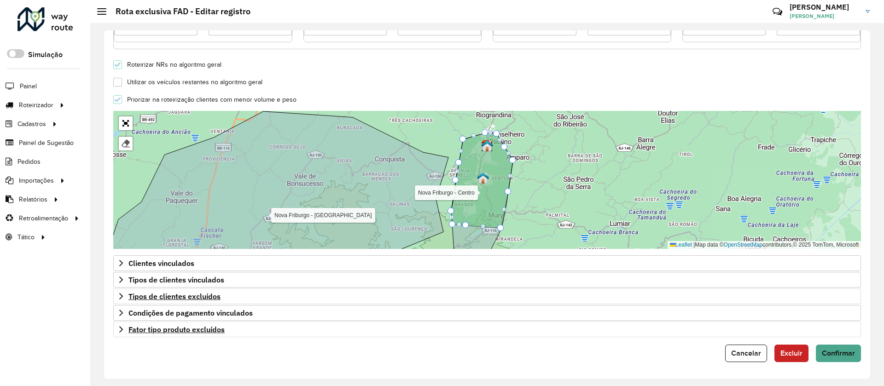
click at [547, 189] on div "Nova Friburgo - [GEOGRAPHIC_DATA] [GEOGRAPHIC_DATA] - Centro Finalizar Leaflet …" at bounding box center [486, 180] width 747 height 138
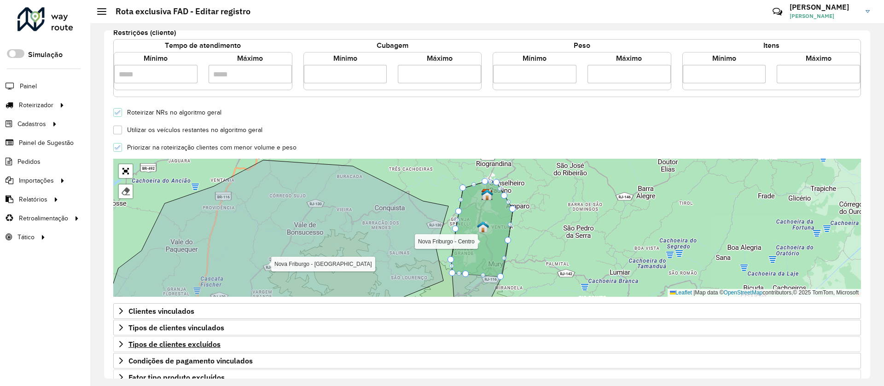
scroll to position [179, 0]
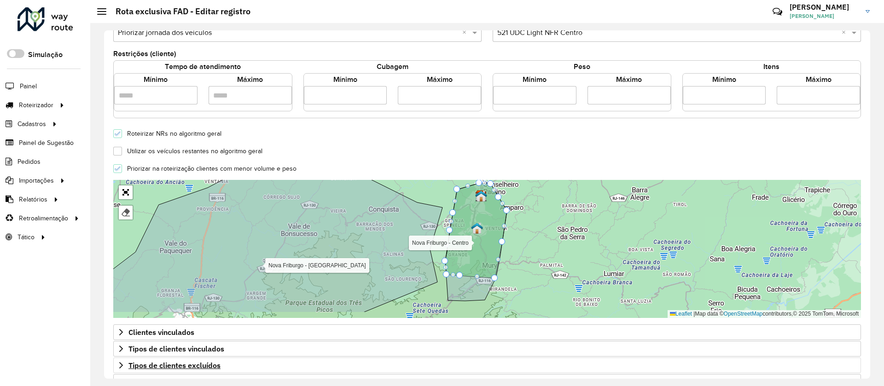
drag, startPoint x: 562, startPoint y: 232, endPoint x: 556, endPoint y: 213, distance: 19.8
click at [556, 213] on div "Nova Friburgo - [GEOGRAPHIC_DATA] [GEOGRAPHIC_DATA] - Centro Finalizar Leaflet …" at bounding box center [486, 249] width 747 height 138
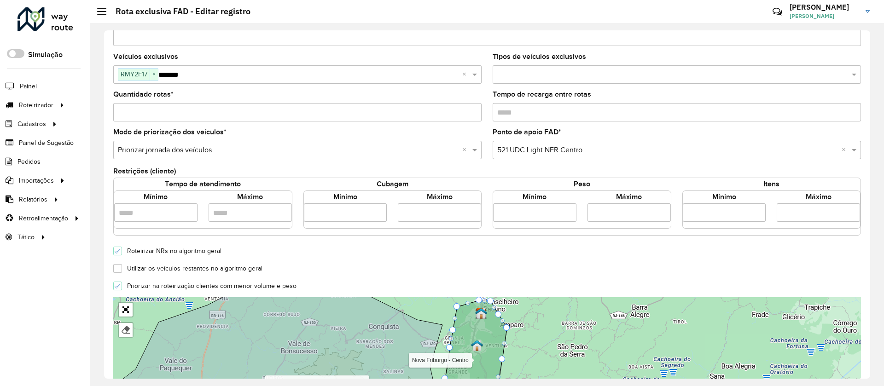
scroll to position [41, 0]
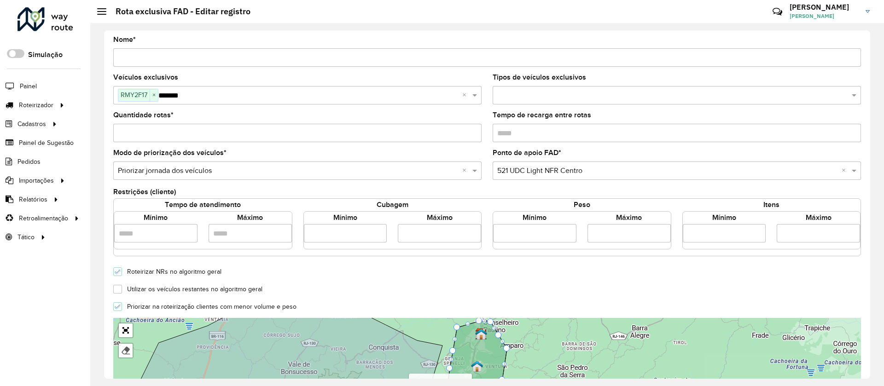
drag, startPoint x: 153, startPoint y: 138, endPoint x: 101, endPoint y: 136, distance: 52.0
click at [102, 136] on div "Depósito * Selecione um depósito × CDD Nova Friburgo Nome * Veículos exclusivos…" at bounding box center [486, 204] width 793 height 363
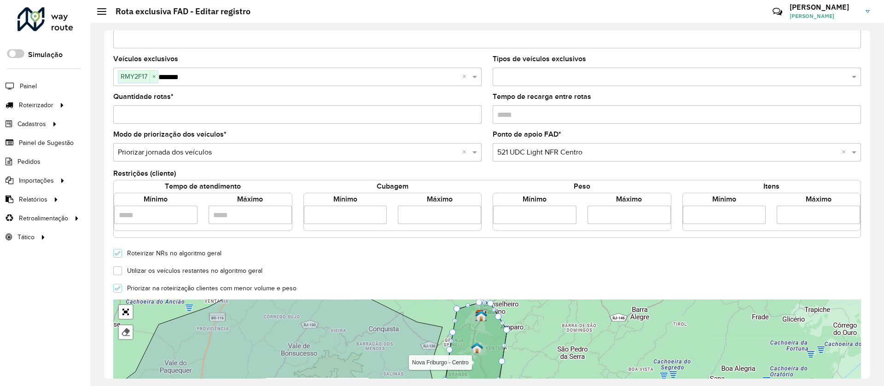
scroll to position [110, 0]
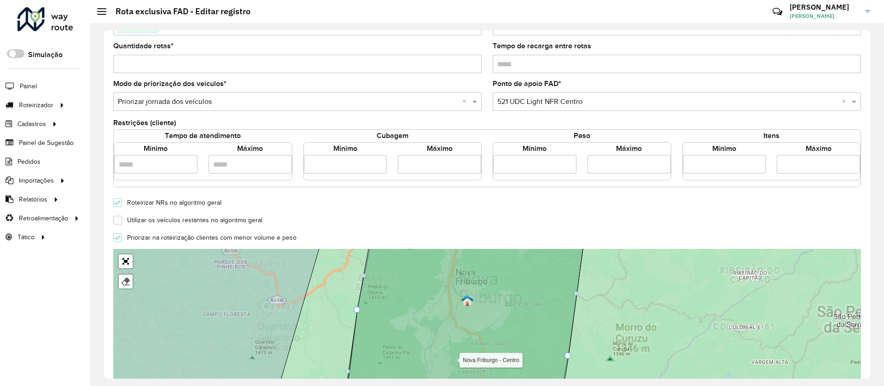
type input "*"
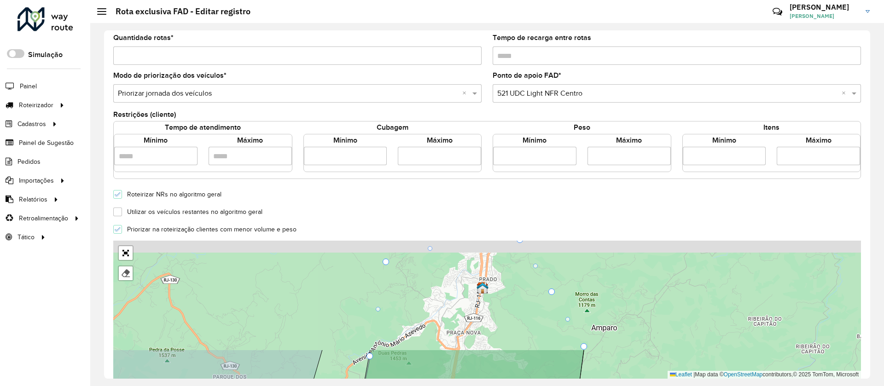
drag, startPoint x: 500, startPoint y: 283, endPoint x: 499, endPoint y: 411, distance: 128.9
click at [499, 386] on html "Aguarde... Pop-up bloqueado! Seu navegador bloqueou automáticamente a abertura …" at bounding box center [442, 193] width 884 height 386
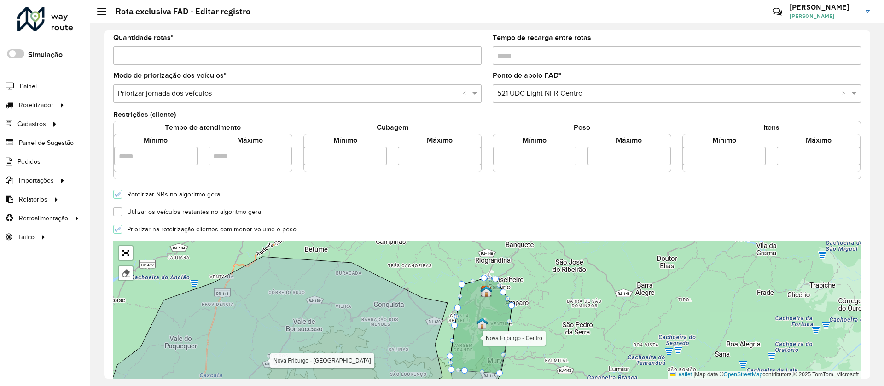
click at [870, 315] on div "Depósito * Selecione um depósito × CDD Nova Friburgo Nome * Veículos exclusivos…" at bounding box center [486, 204] width 793 height 363
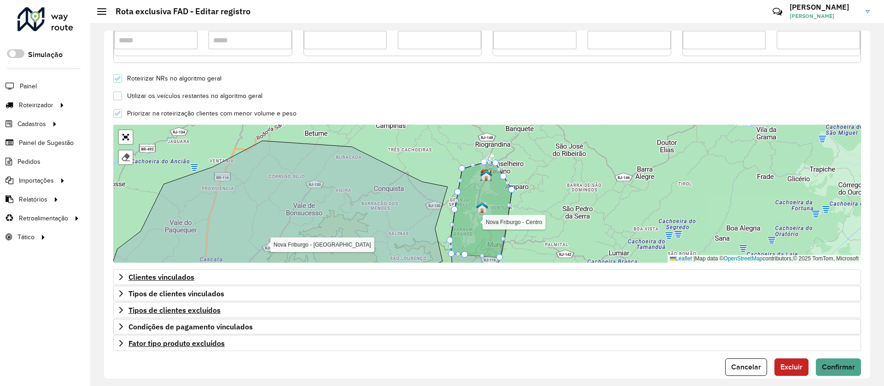
scroll to position [248, 0]
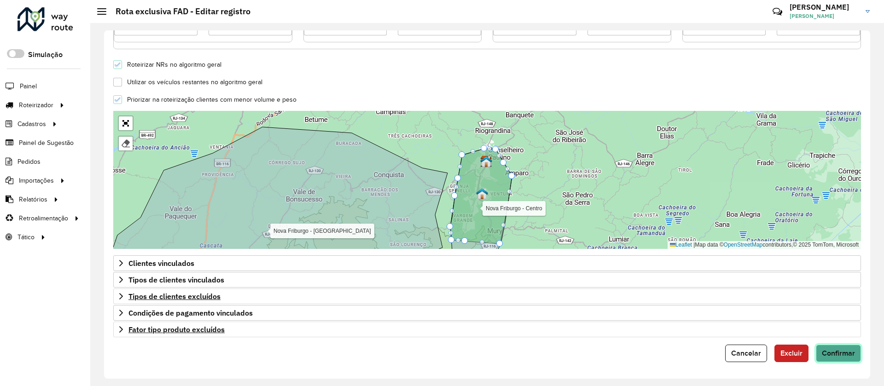
click at [840, 359] on button "Confirmar" at bounding box center [838, 353] width 45 height 17
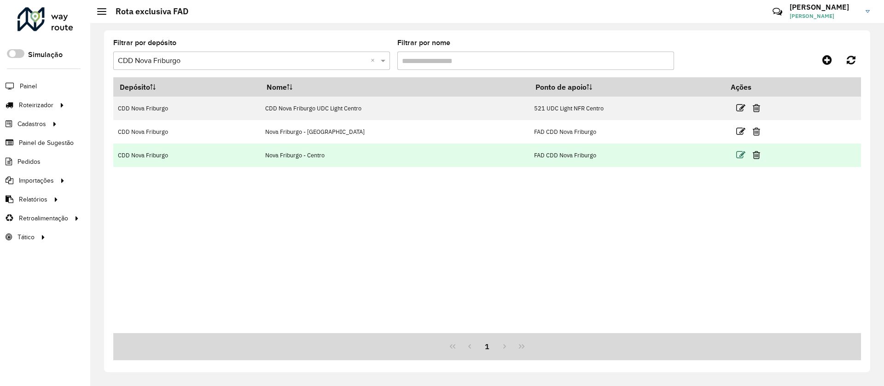
click at [738, 155] on icon at bounding box center [740, 155] width 9 height 9
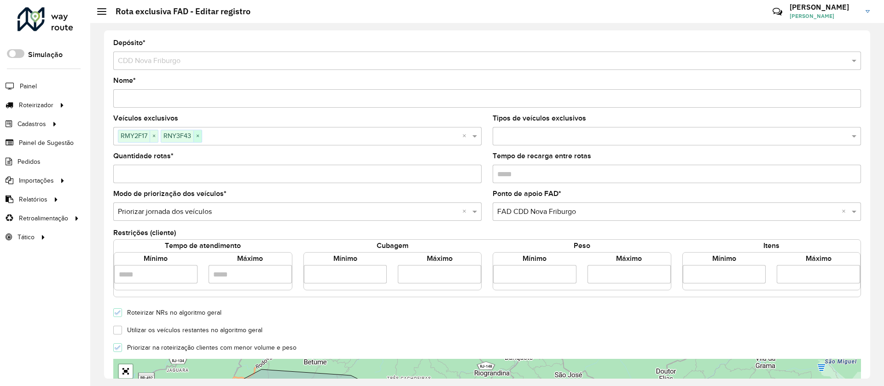
click at [200, 137] on span "×" at bounding box center [197, 136] width 8 height 11
click at [155, 138] on span "×" at bounding box center [154, 136] width 8 height 11
paste input "*******"
type input "*******"
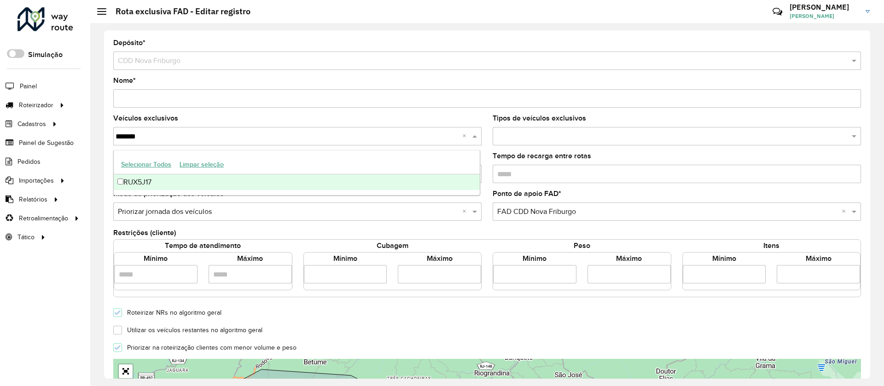
click at [145, 184] on div "RUX5J17" at bounding box center [297, 182] width 366 height 16
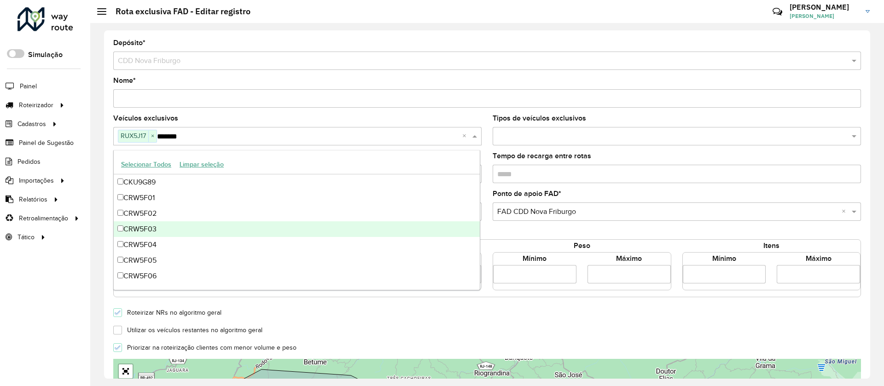
click at [567, 322] on form "Depósito * Selecione um depósito × CDD Nova Friburgo Nome * Veículos exclusivos…" at bounding box center [486, 325] width 747 height 571
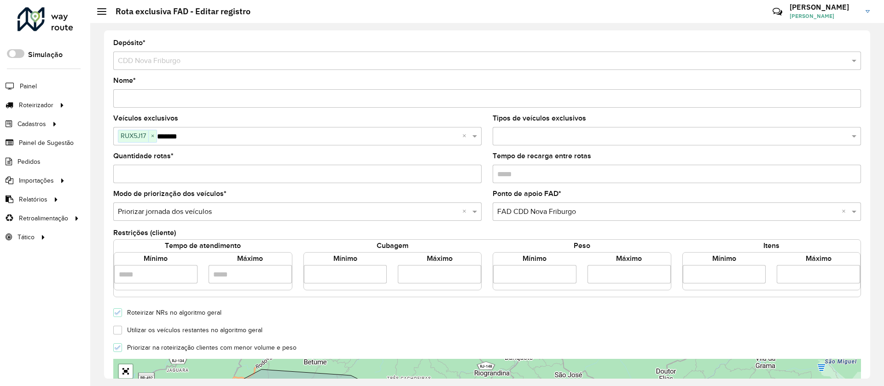
scroll to position [248, 0]
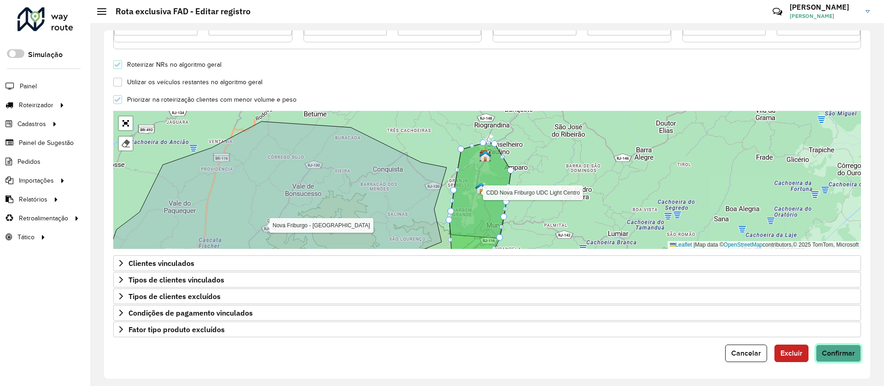
click at [837, 356] on span "Confirmar" at bounding box center [838, 353] width 33 height 8
